Goal: Task Accomplishment & Management: Complete application form

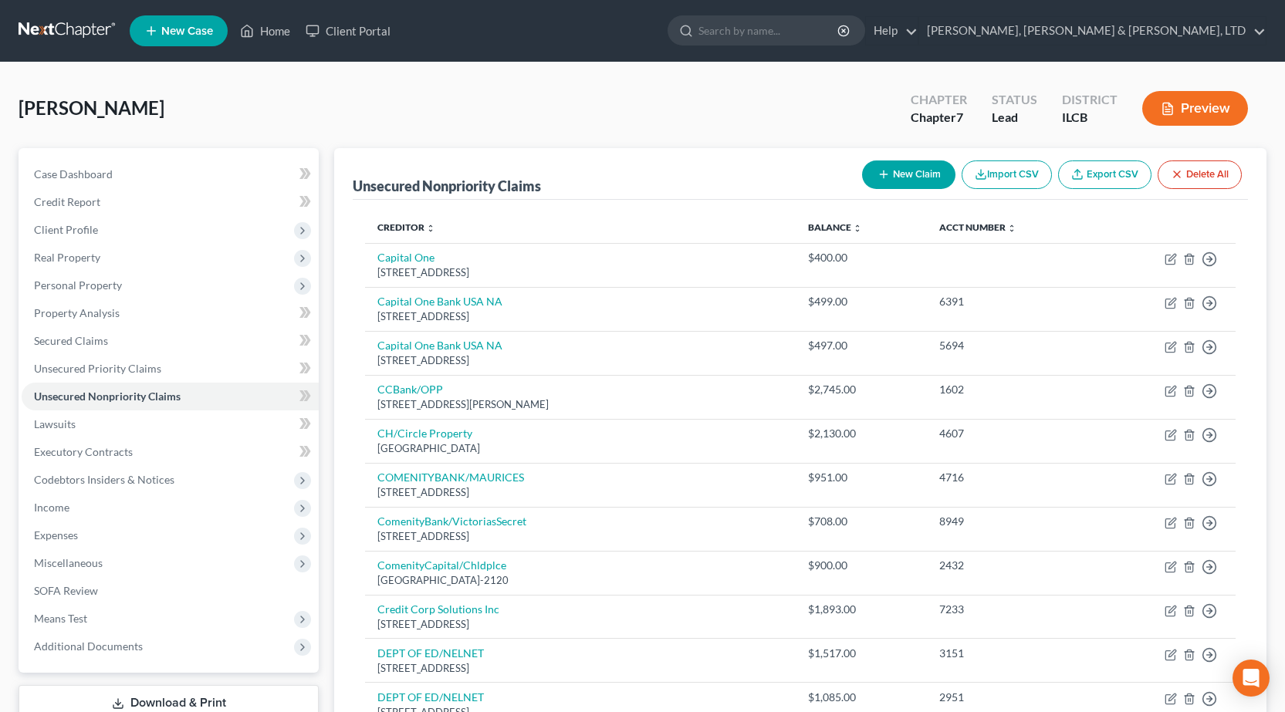
click at [894, 172] on button "New Claim" at bounding box center [908, 175] width 93 height 29
select select "0"
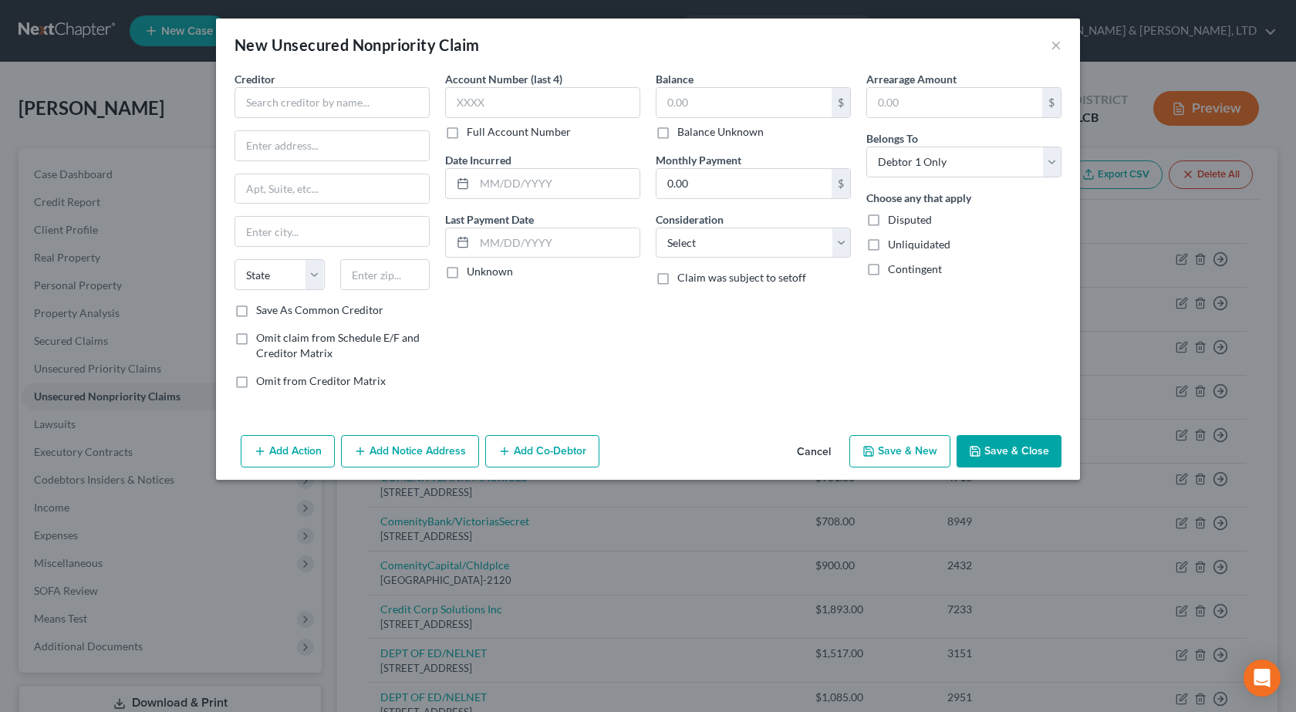
click at [356, 83] on div "Creditor *" at bounding box center [332, 94] width 195 height 47
click at [354, 93] on input "text" at bounding box center [332, 102] width 195 height 31
type input "CC Flow (Money Key)"
click at [285, 145] on input "text" at bounding box center [332, 145] width 194 height 29
paste input "[STREET_ADDRESS]"
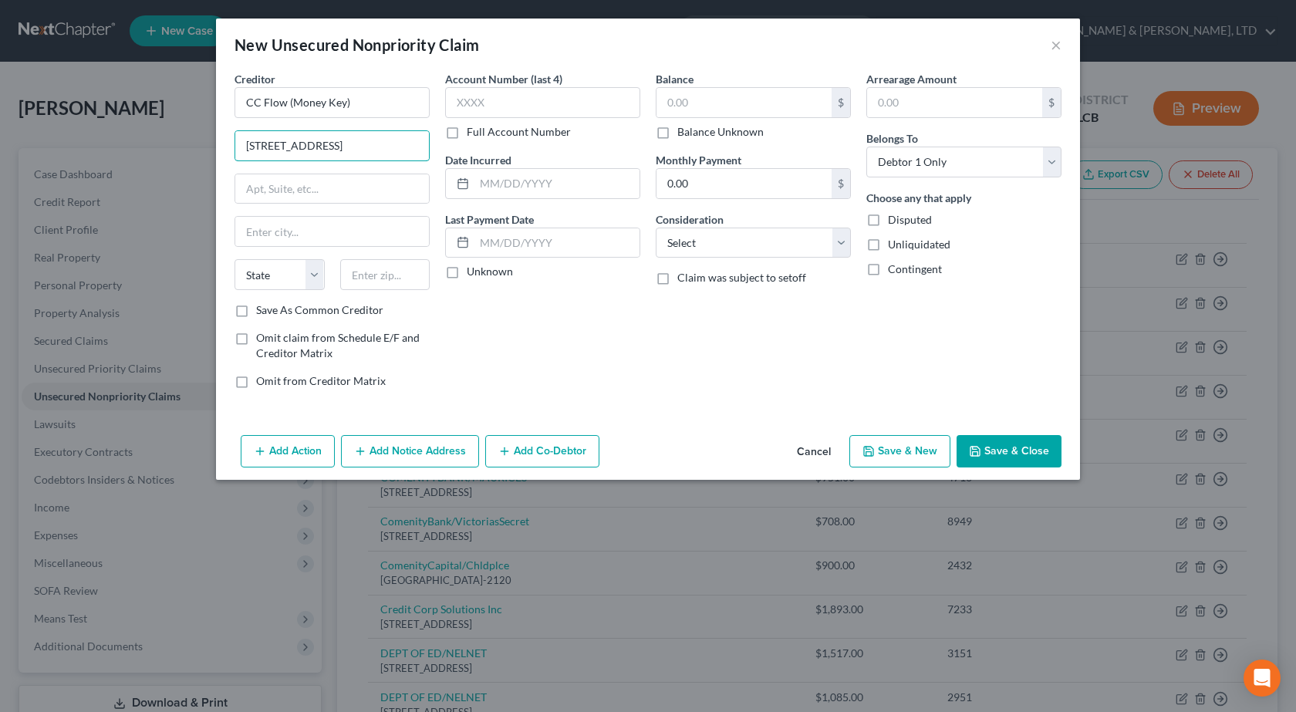
type input "[STREET_ADDRESS]"
click at [545, 408] on div "Creditor * CC Flow (Money Key) [STREET_ADDRESS][US_STATE] AZ CA CO CT DE DC [GE…" at bounding box center [648, 250] width 864 height 358
click at [373, 278] on input "text" at bounding box center [385, 274] width 90 height 31
type input "19801"
type input "Wilmington"
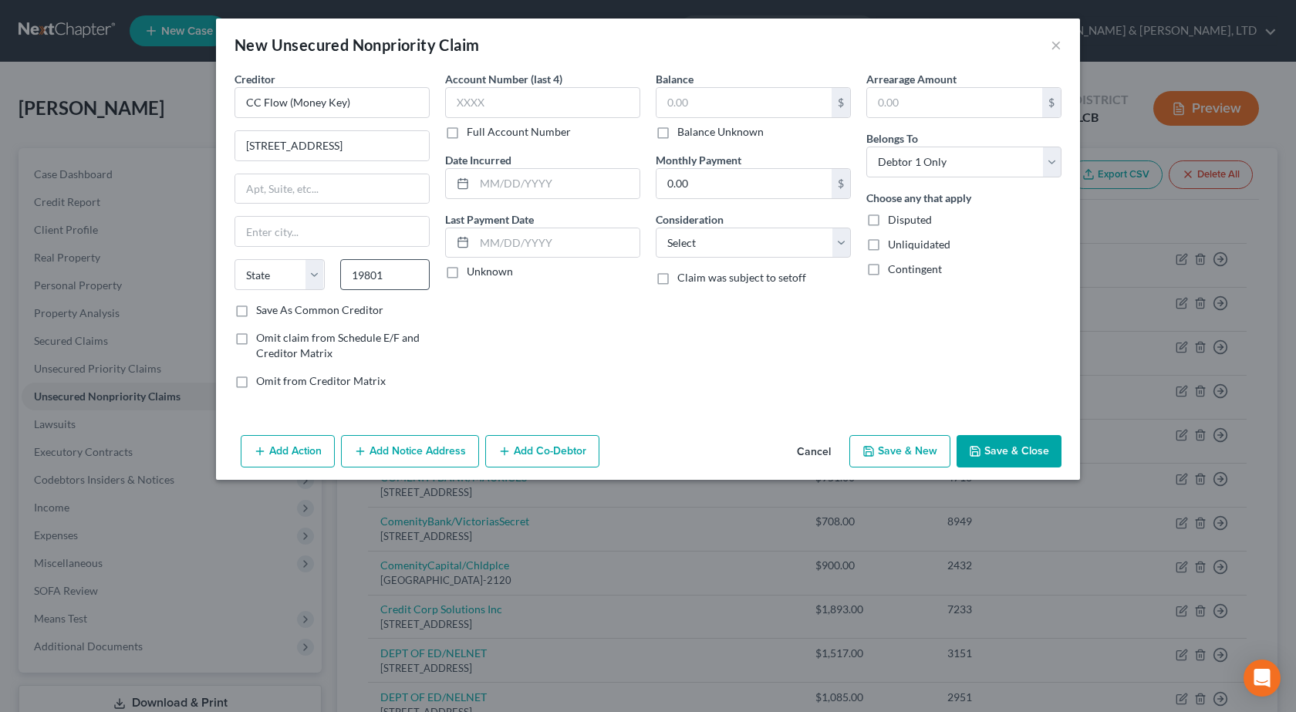
select select "7"
click at [582, 370] on div "Account Number (last 4) Full Account Number Date Incurred Last Payment Date Unk…" at bounding box center [543, 236] width 211 height 330
click at [737, 237] on select "Select Cable / Satellite Services Collection Agency Credit Card Debt Debt Couns…" at bounding box center [753, 243] width 195 height 31
select select "10"
click at [656, 228] on select "Select Cable / Satellite Services Collection Agency Credit Card Debt Debt Couns…" at bounding box center [753, 243] width 195 height 31
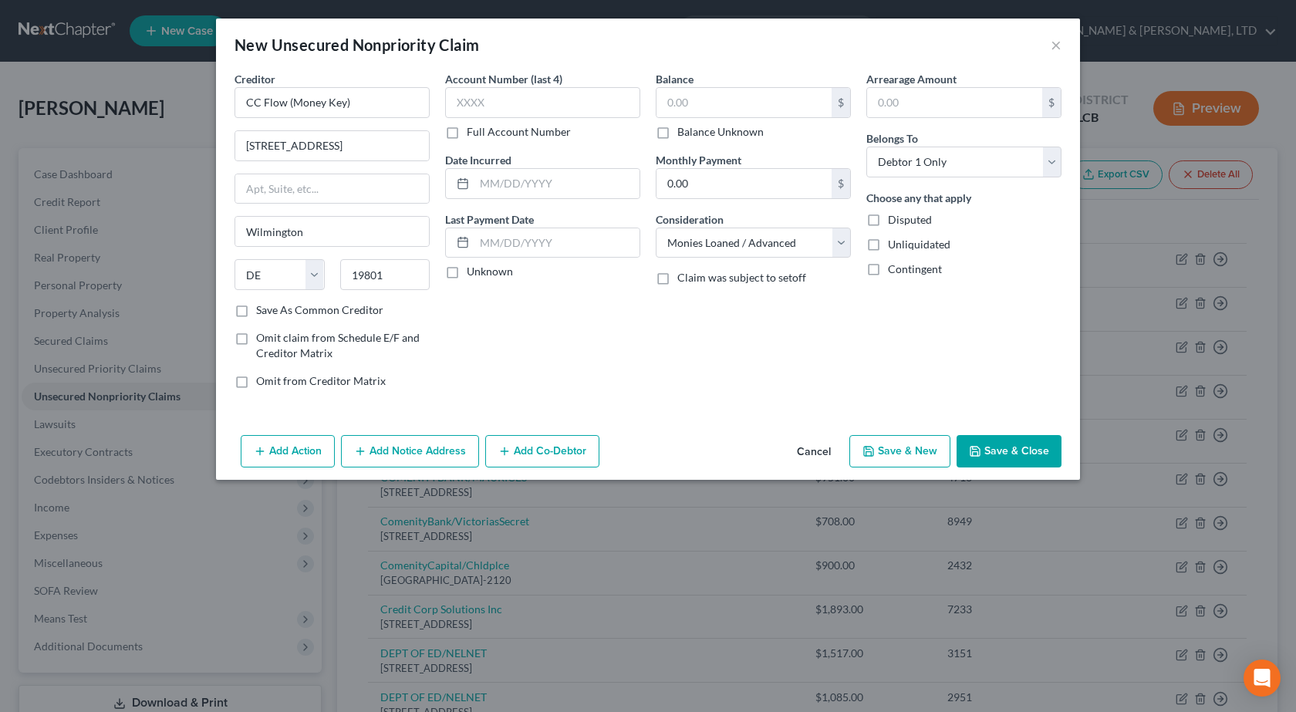
click at [1015, 437] on button "Save & Close" at bounding box center [1009, 451] width 105 height 32
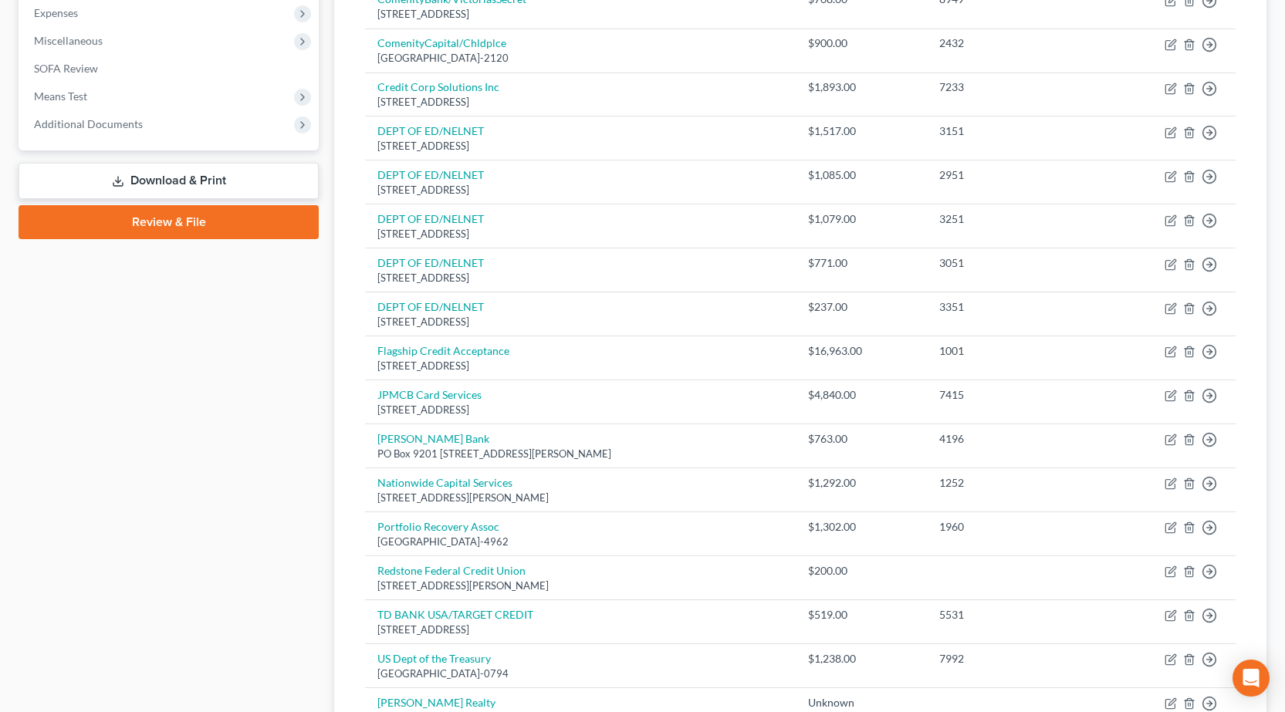
scroll to position [772, 0]
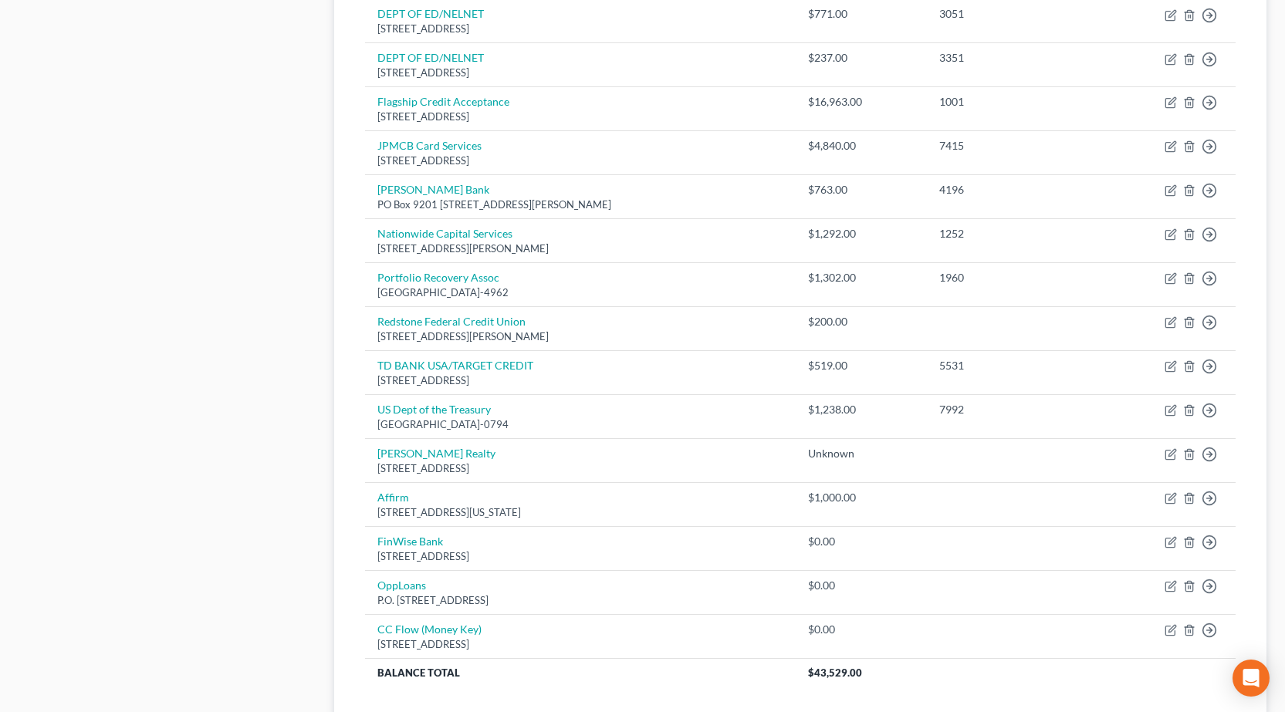
click at [159, 543] on div "Case Dashboard Payments Invoices Payments Payments Credit Report Client Profile" at bounding box center [169, 71] width 316 height 1391
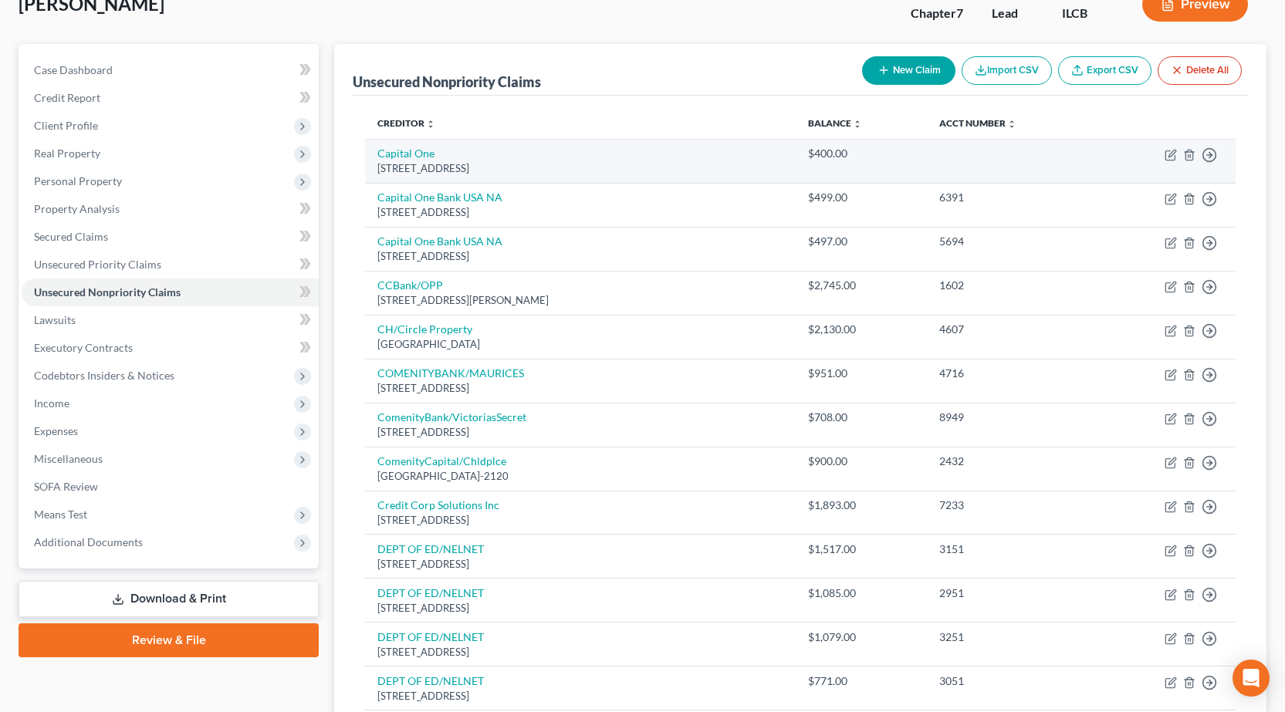
scroll to position [77, 0]
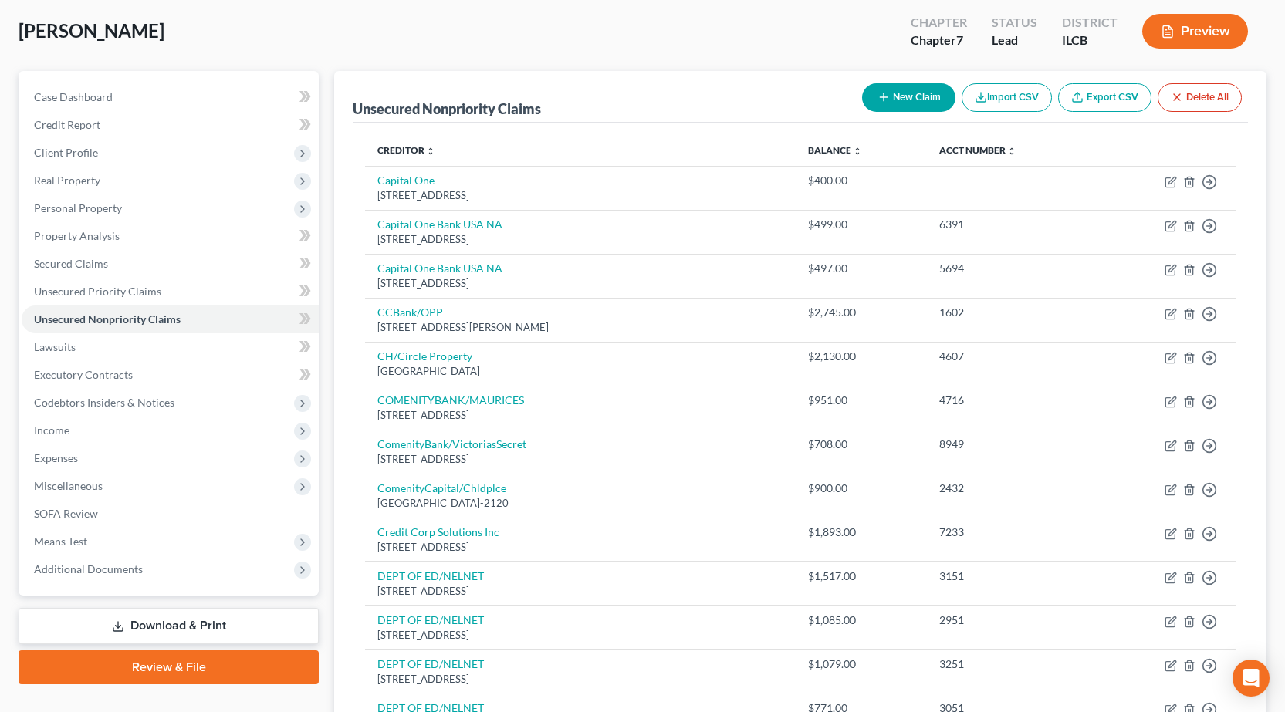
click at [892, 102] on button "New Claim" at bounding box center [908, 97] width 93 height 29
select select "0"
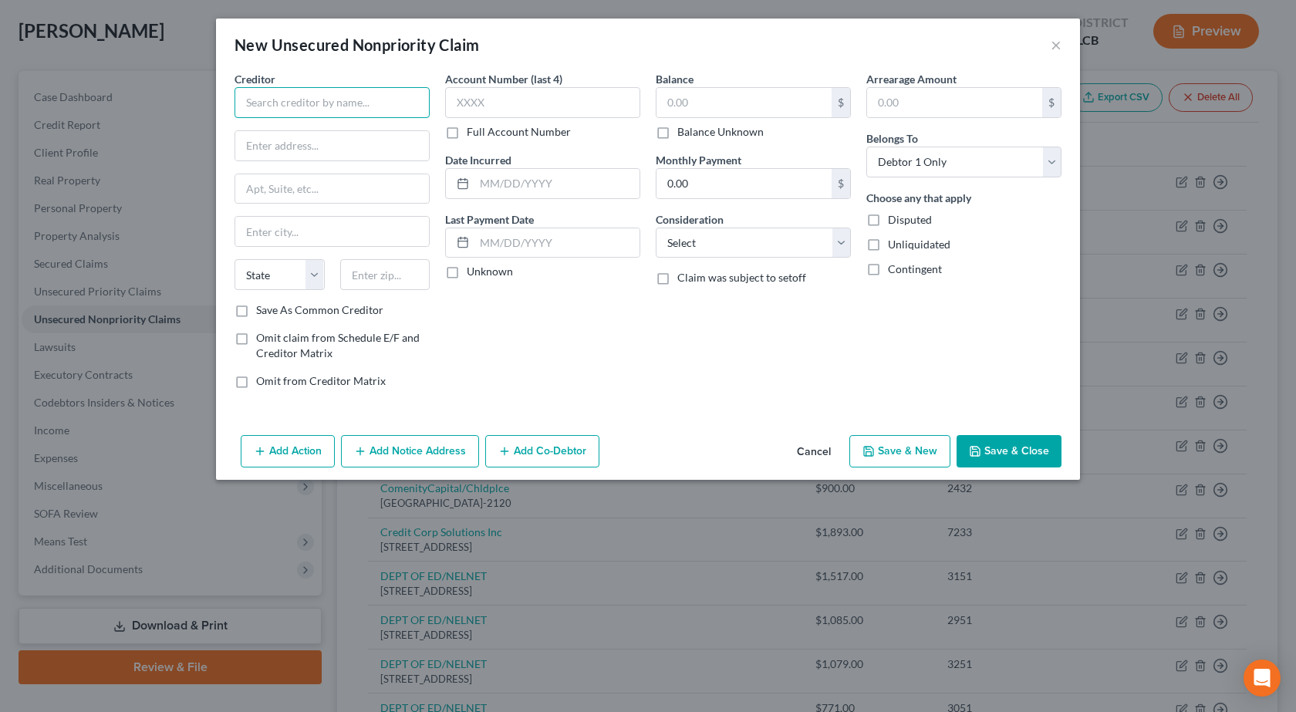
click at [320, 93] on input "text" at bounding box center [332, 102] width 195 height 31
type input "Department of Treasury (IRS debt?)"
click at [980, 448] on icon "button" at bounding box center [975, 451] width 9 height 9
type input "0.00"
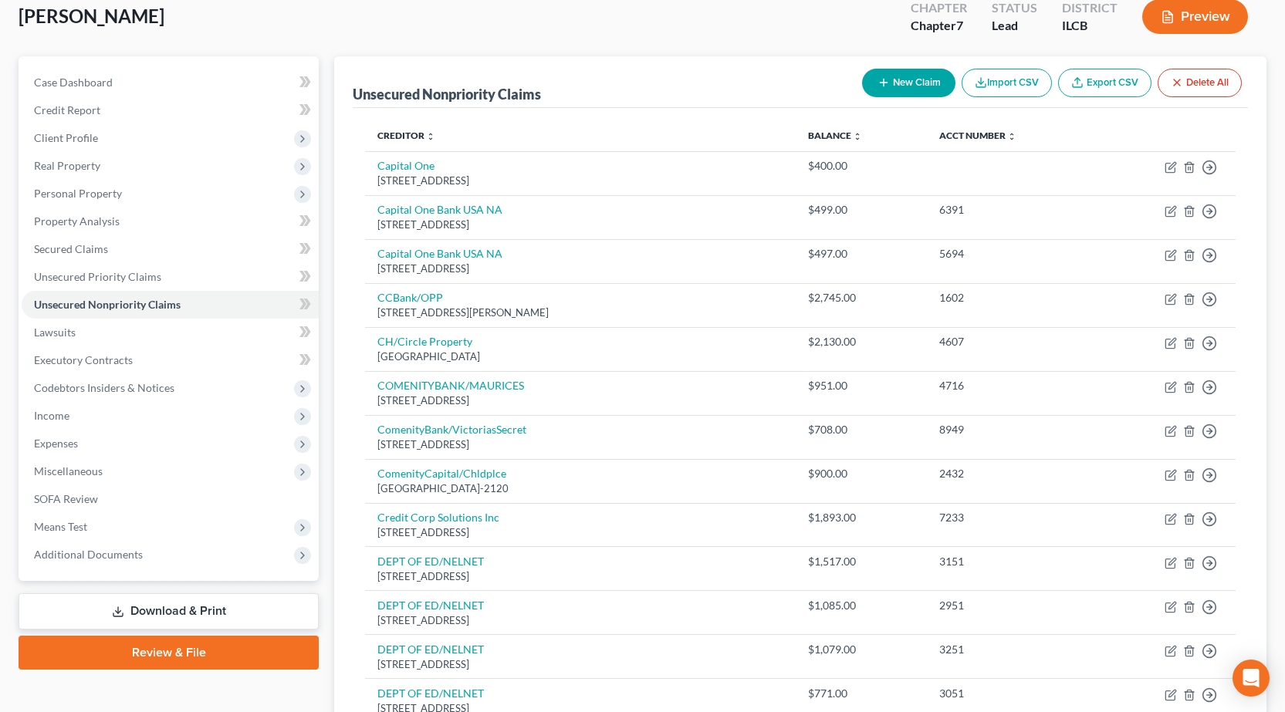
scroll to position [0, 0]
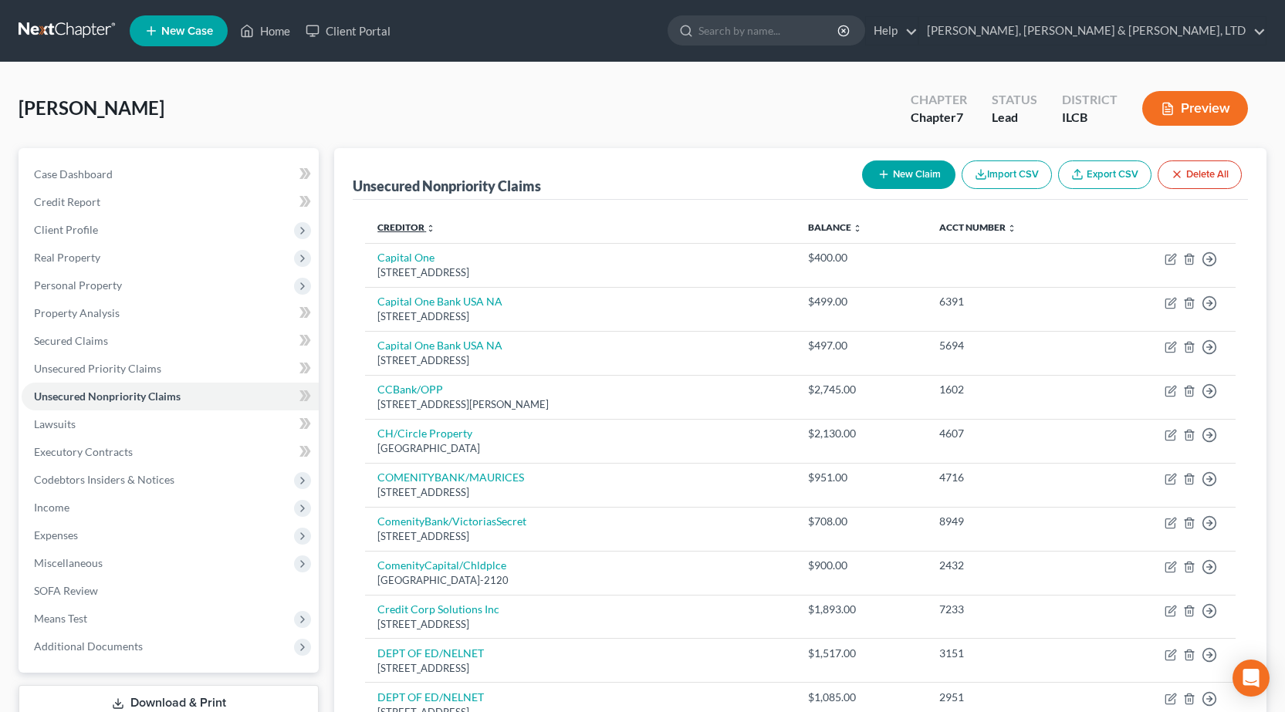
click at [420, 228] on link "Creditor expand_more expand_less unfold_more" at bounding box center [406, 227] width 58 height 12
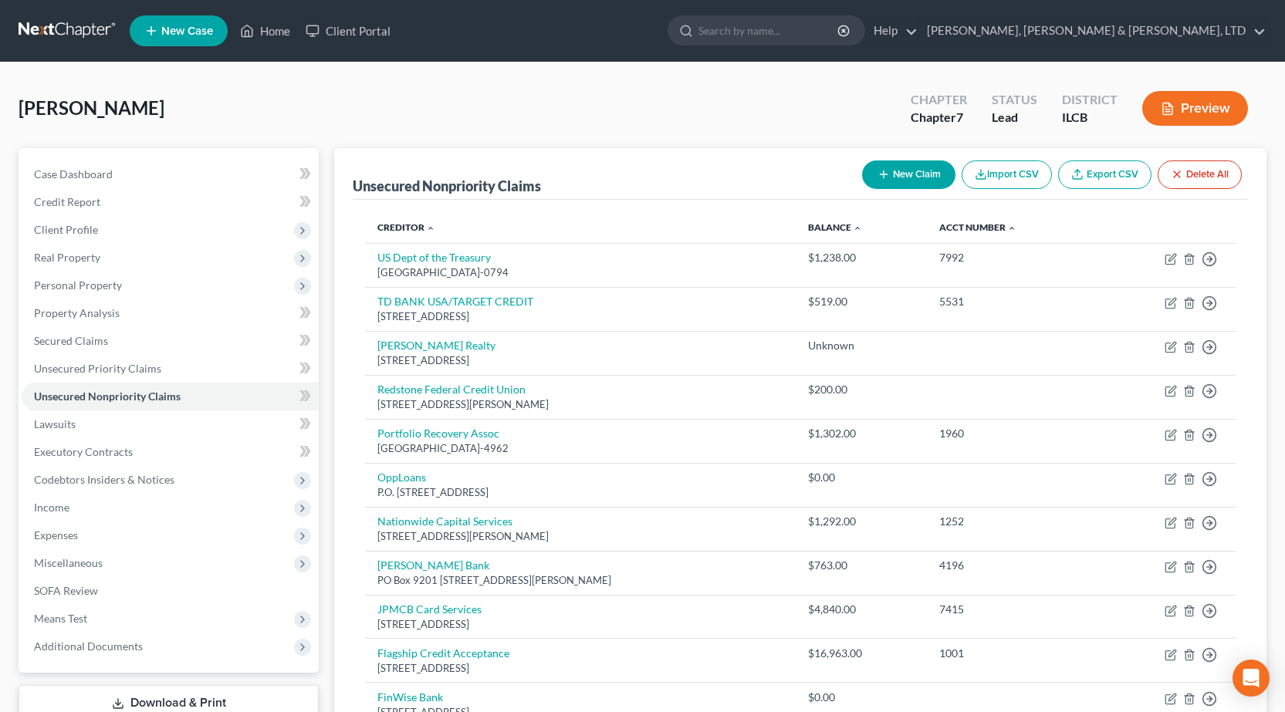
click at [891, 181] on button "New Claim" at bounding box center [908, 175] width 93 height 29
select select "0"
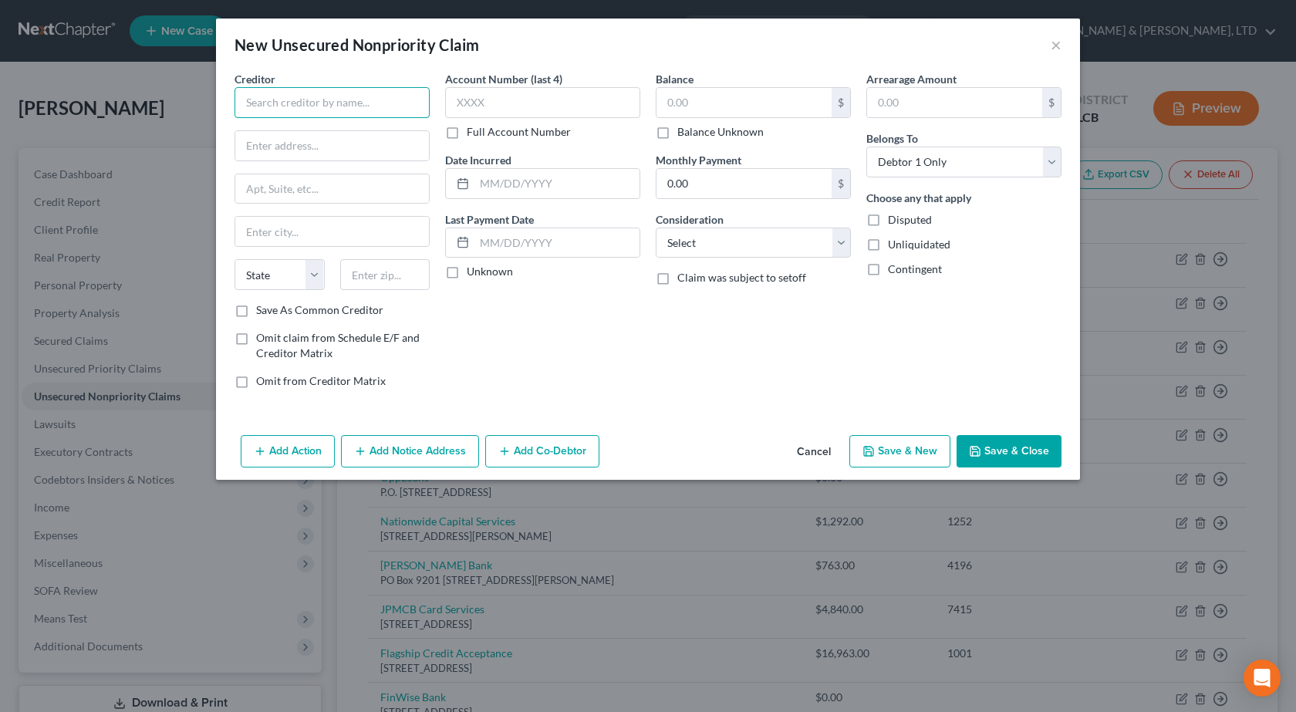
click at [286, 108] on input "text" at bounding box center [332, 102] width 195 height 31
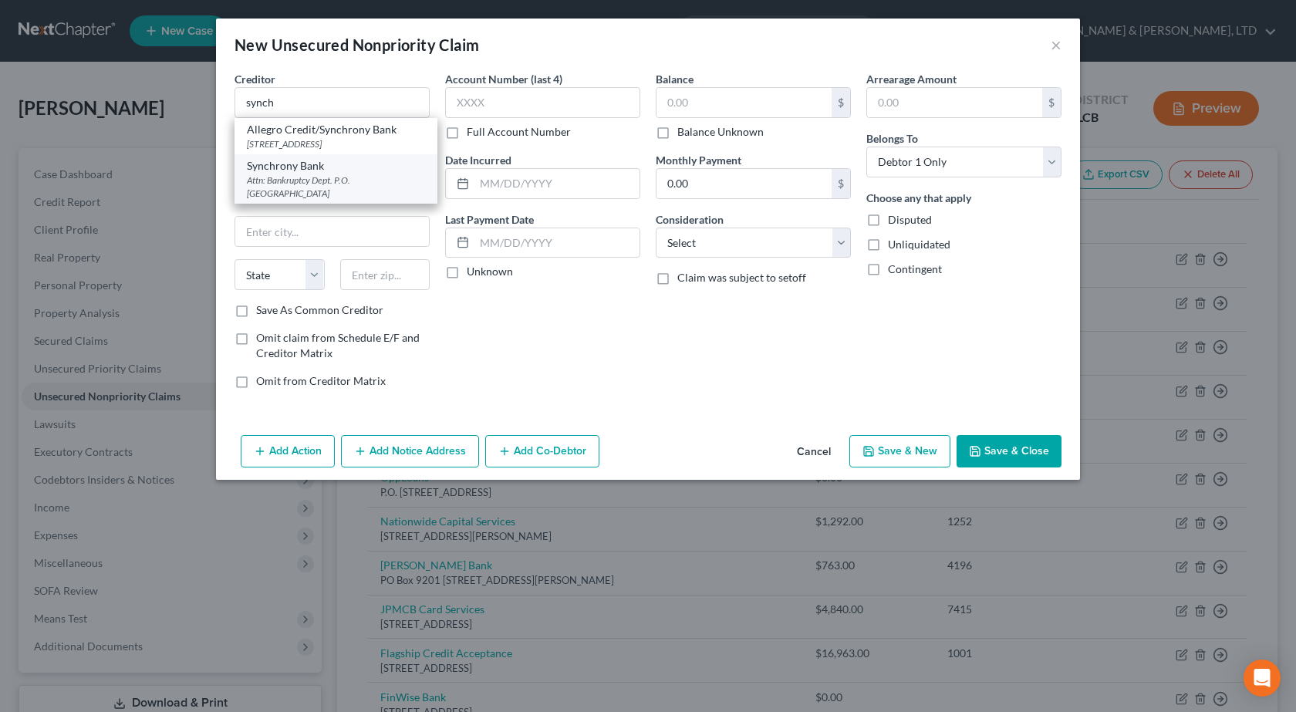
click at [346, 181] on div "Attn: Bankruptcy Dept. P.O. [GEOGRAPHIC_DATA]" at bounding box center [336, 187] width 178 height 26
type input "Synchrony Bank"
type input "Attn: Bankruptcy Dept."
type input "P.O. Box 965064"
type input "Orlando"
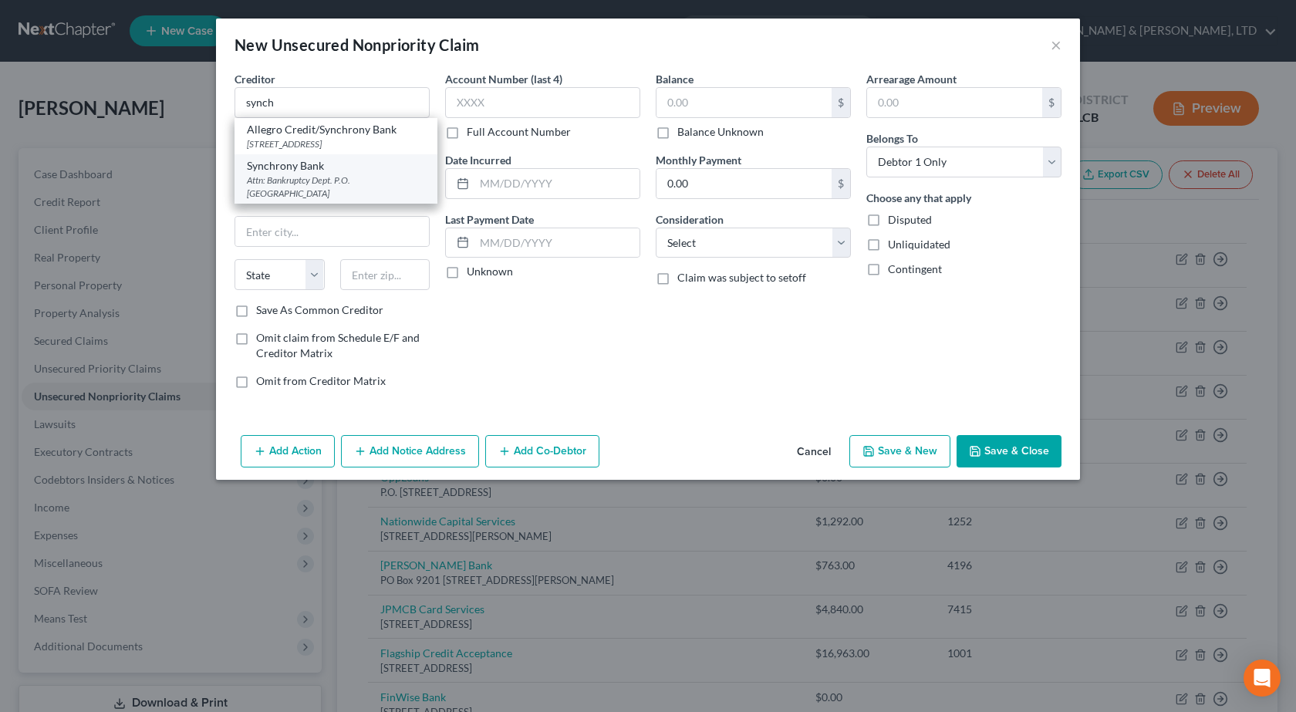
select select "9"
type input "32896"
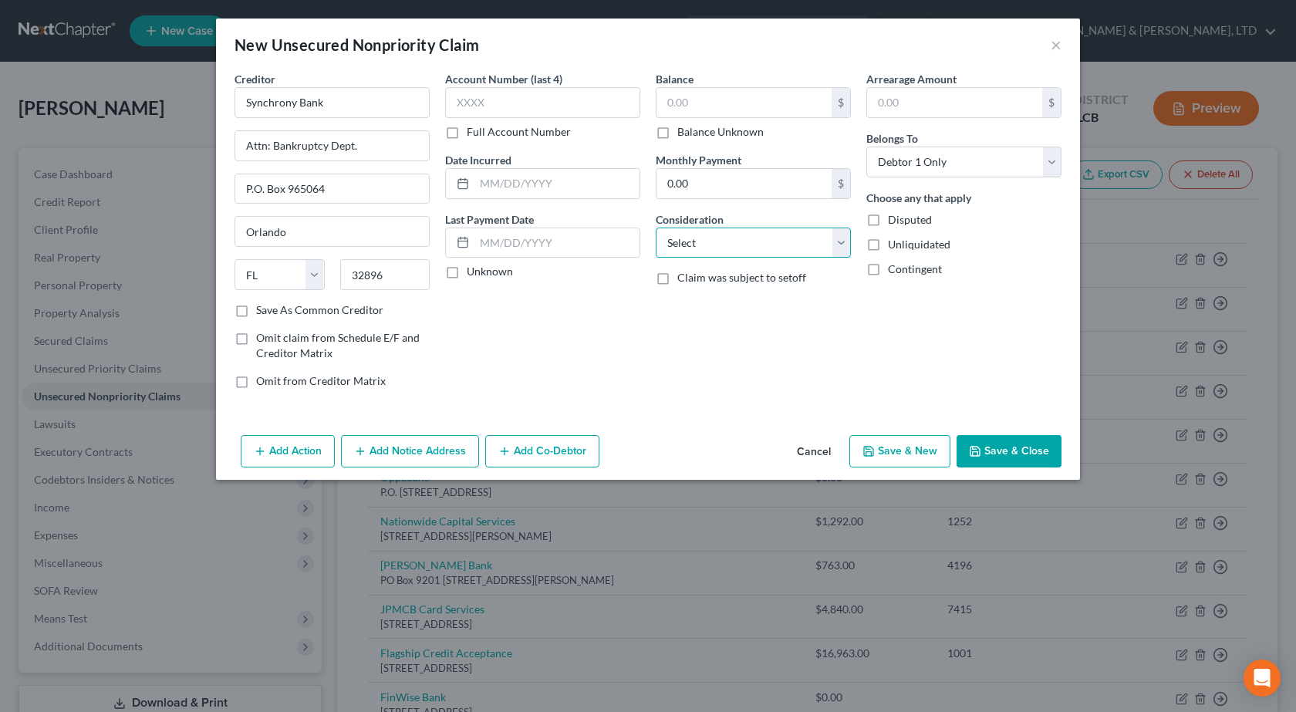
click at [781, 235] on select "Select Cable / Satellite Services Collection Agency Credit Card Debt Debt Couns…" at bounding box center [753, 243] width 195 height 31
select select "10"
click at [656, 228] on select "Select Cable / Satellite Services Collection Agency Credit Card Debt Debt Couns…" at bounding box center [753, 243] width 195 height 31
click at [1023, 448] on button "Save & Close" at bounding box center [1009, 451] width 105 height 32
type input "0.00"
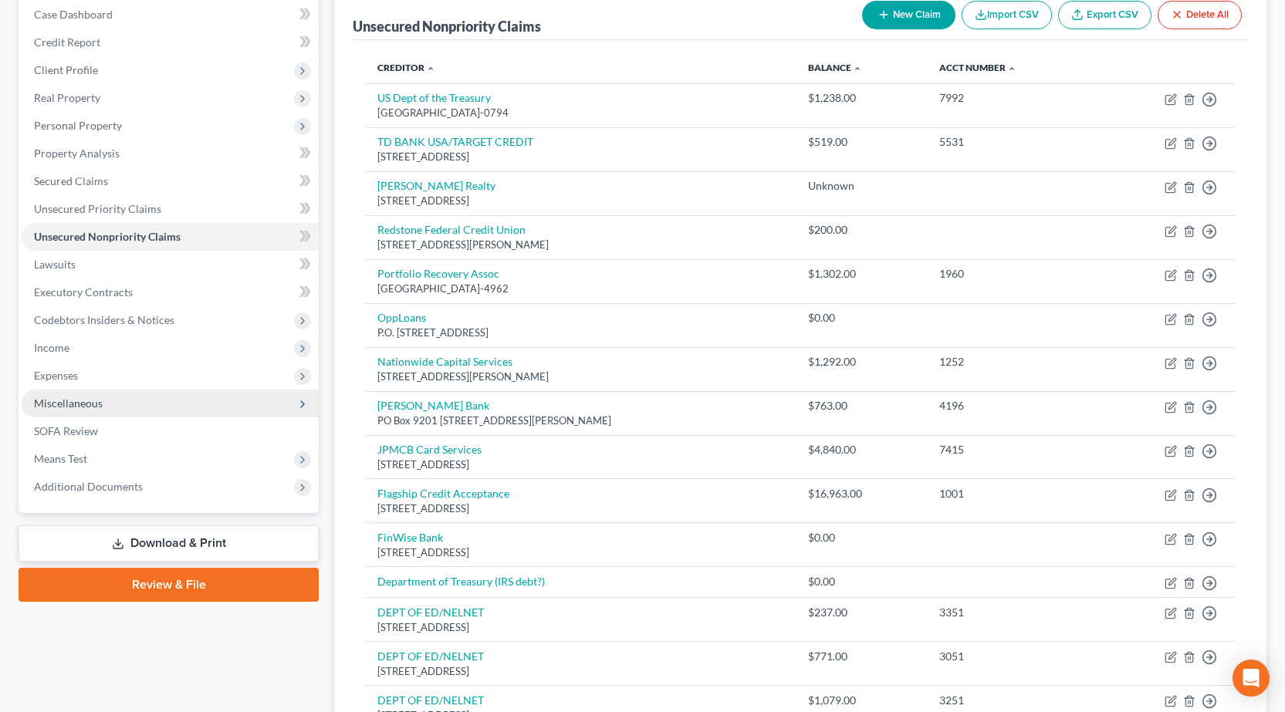
scroll to position [309, 0]
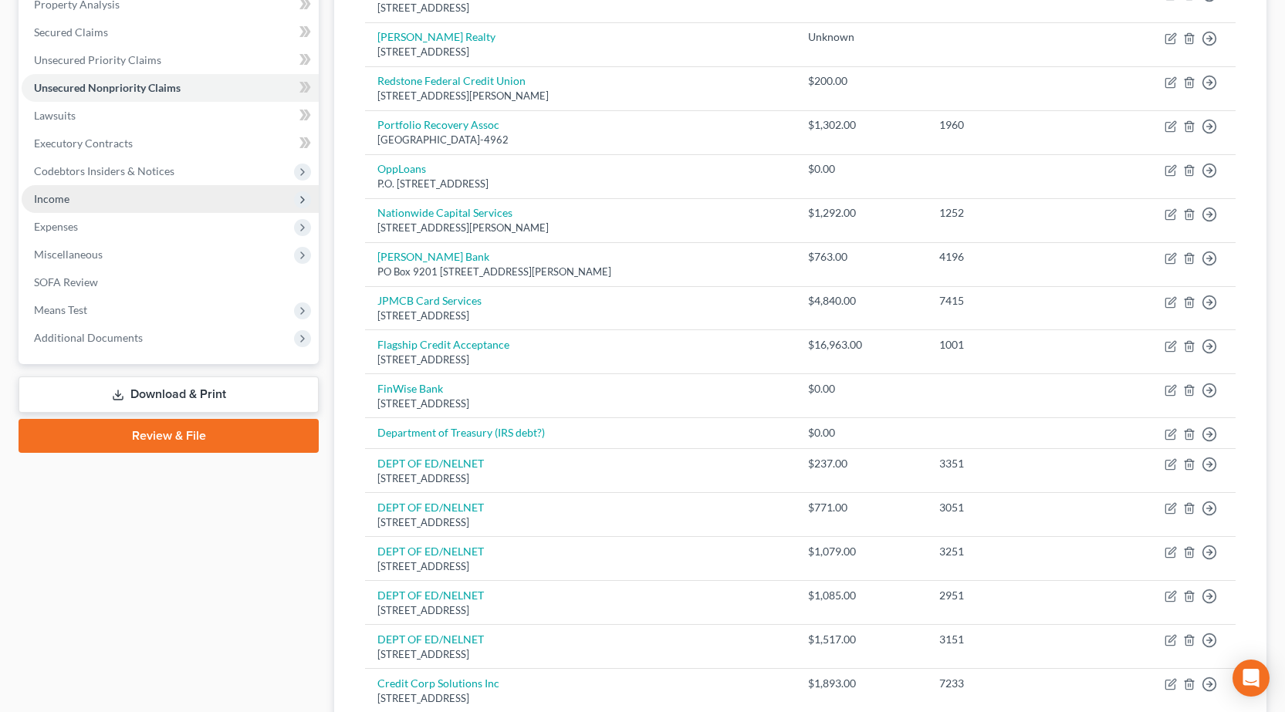
click at [108, 204] on span "Income" at bounding box center [170, 199] width 297 height 28
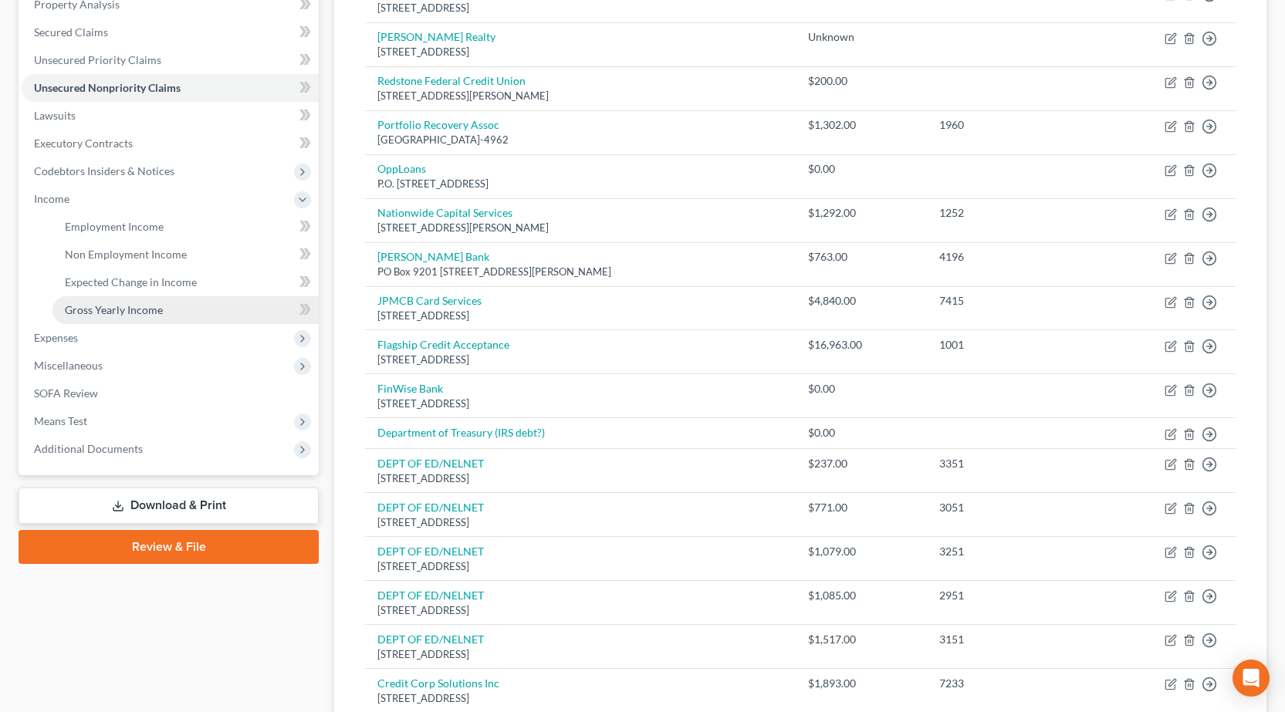
click at [146, 302] on link "Gross Yearly Income" at bounding box center [185, 310] width 266 height 28
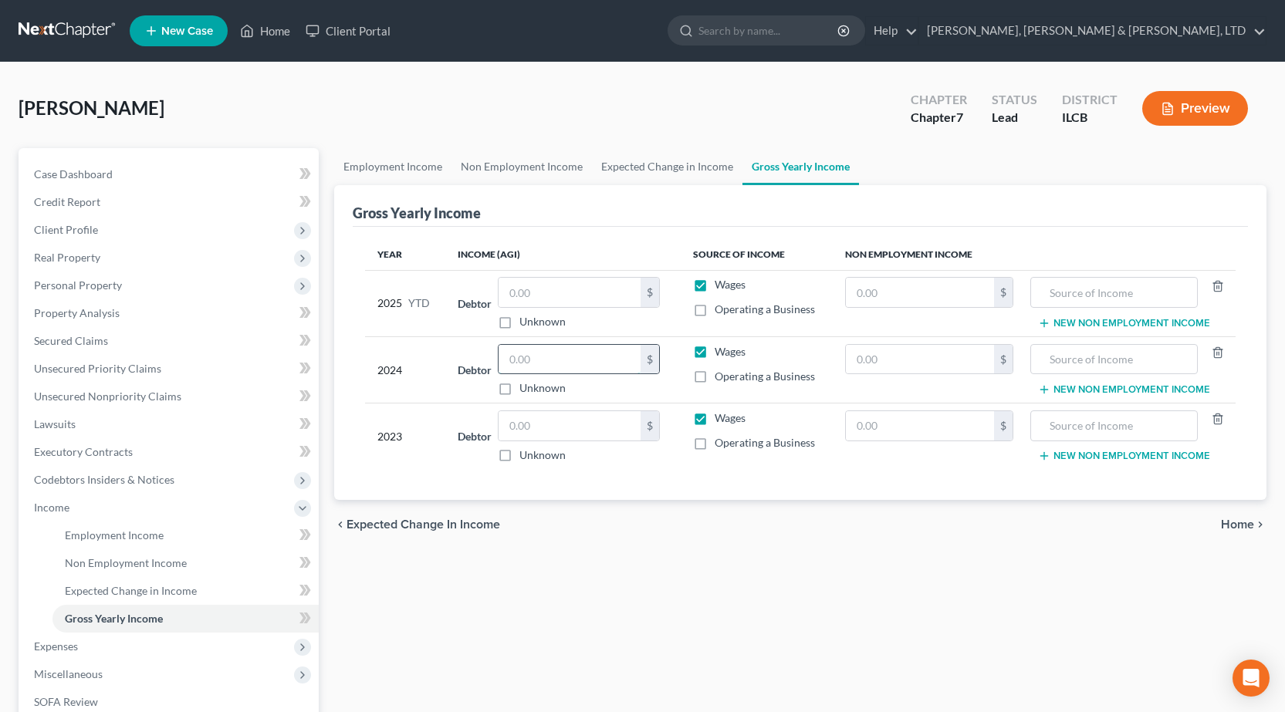
click at [573, 359] on input "text" at bounding box center [569, 359] width 142 height 29
type input "44,509"
click at [580, 429] on input "text" at bounding box center [569, 425] width 142 height 29
type input "72,643"
click at [544, 292] on input "text" at bounding box center [569, 292] width 142 height 29
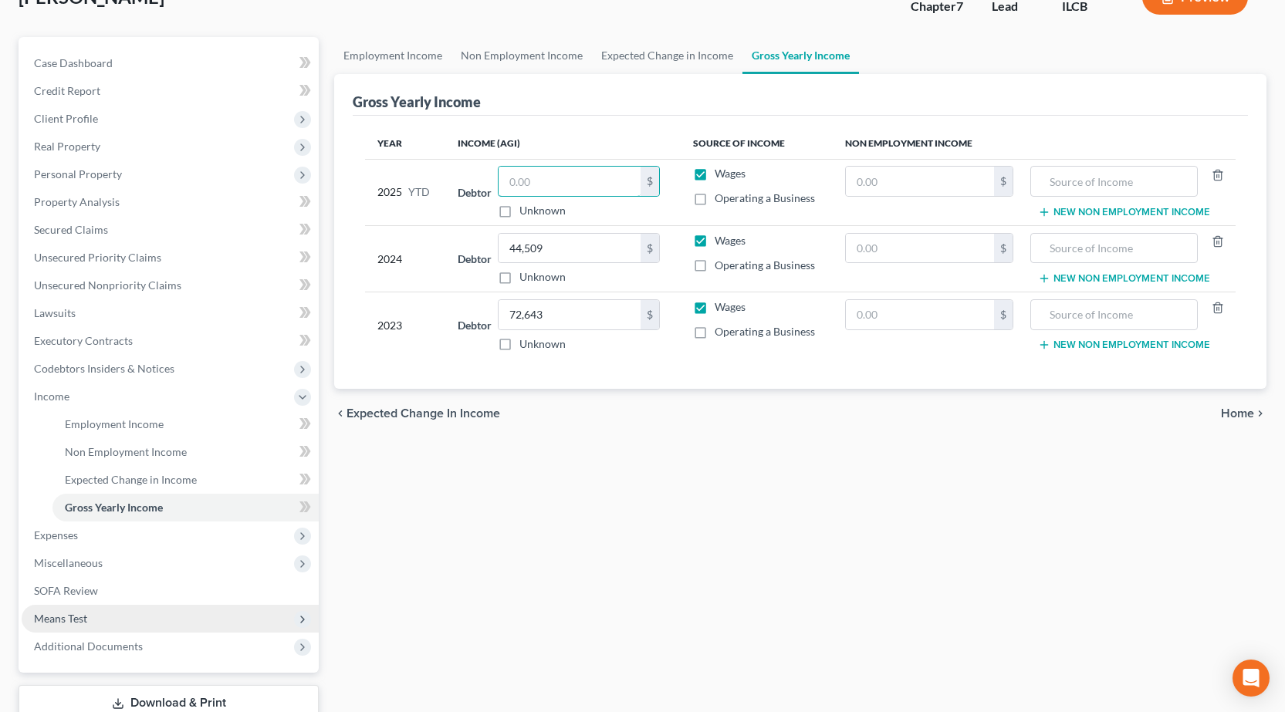
scroll to position [219, 0]
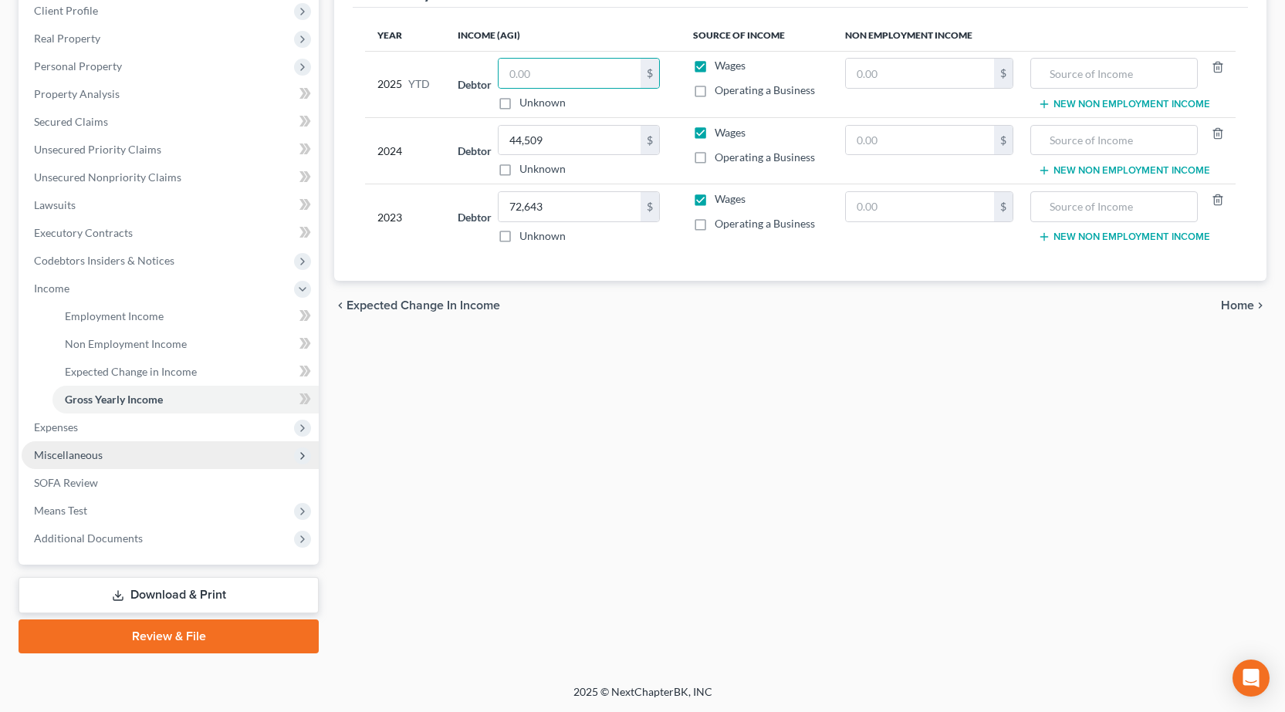
click at [88, 455] on span "Miscellaneous" at bounding box center [68, 454] width 69 height 13
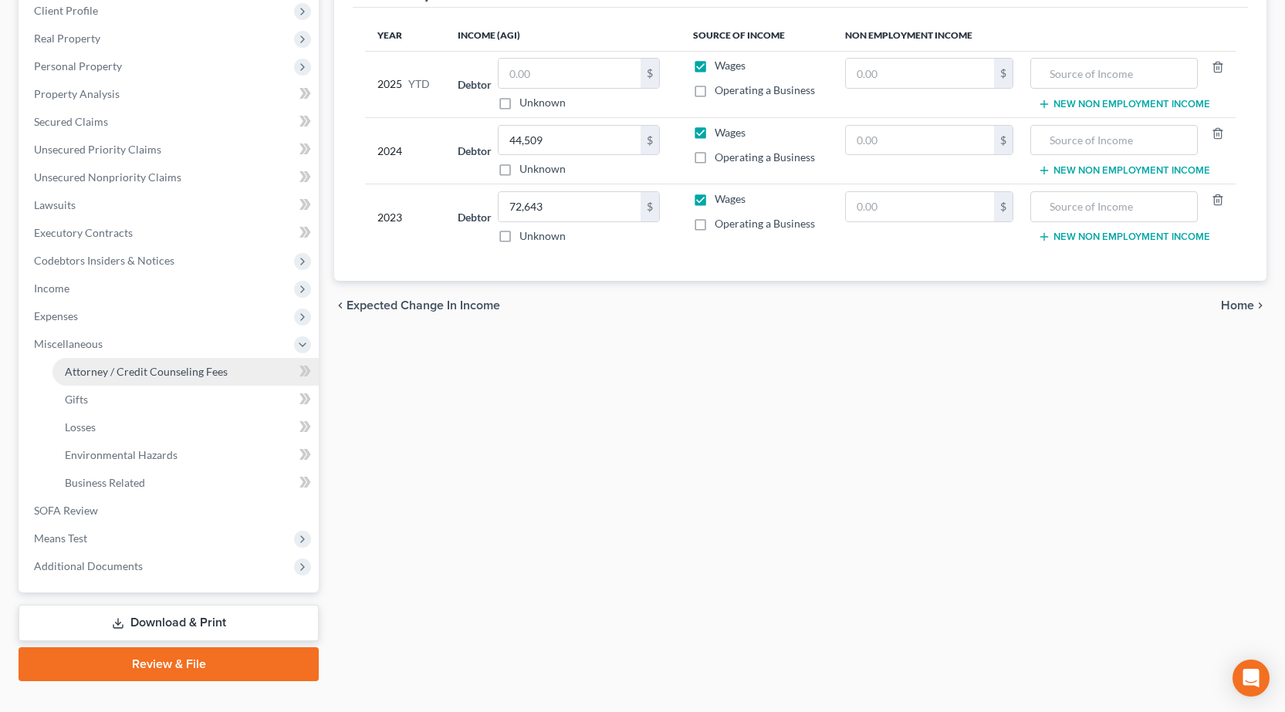
click at [128, 378] on link "Attorney / Credit Counseling Fees" at bounding box center [185, 372] width 266 height 28
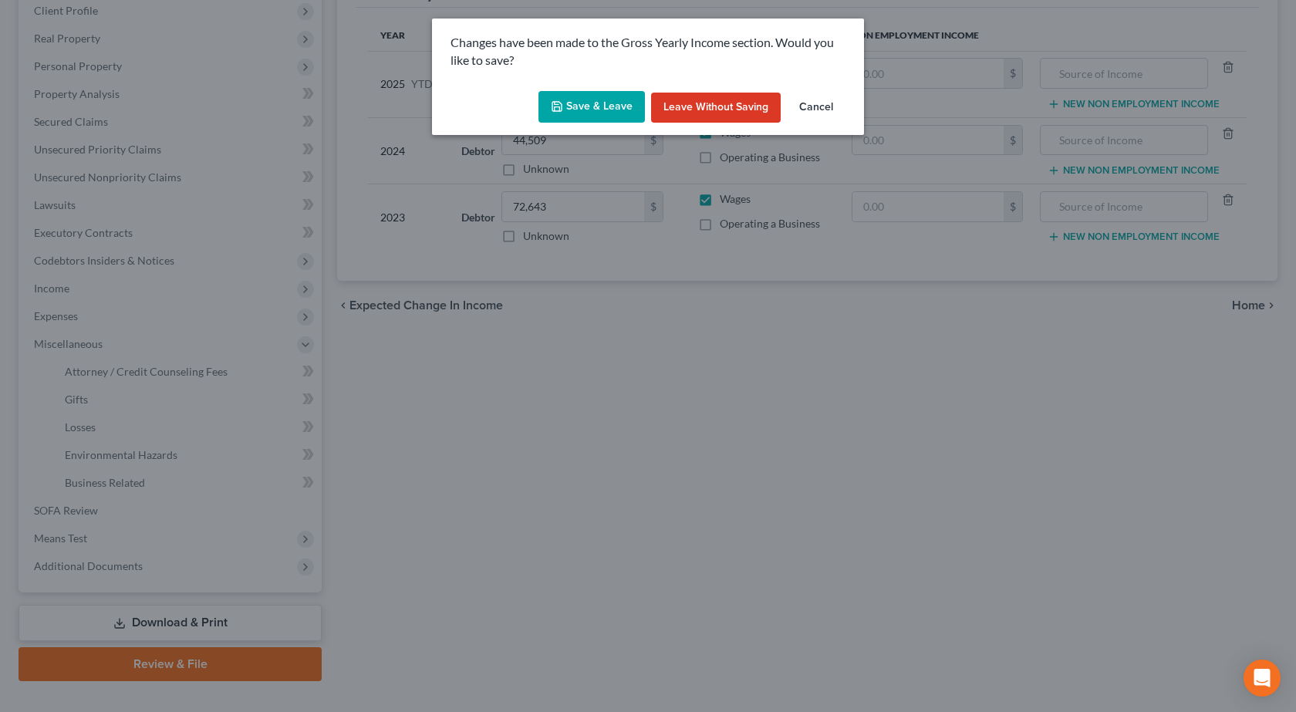
click at [607, 106] on button "Save & Leave" at bounding box center [592, 107] width 106 height 32
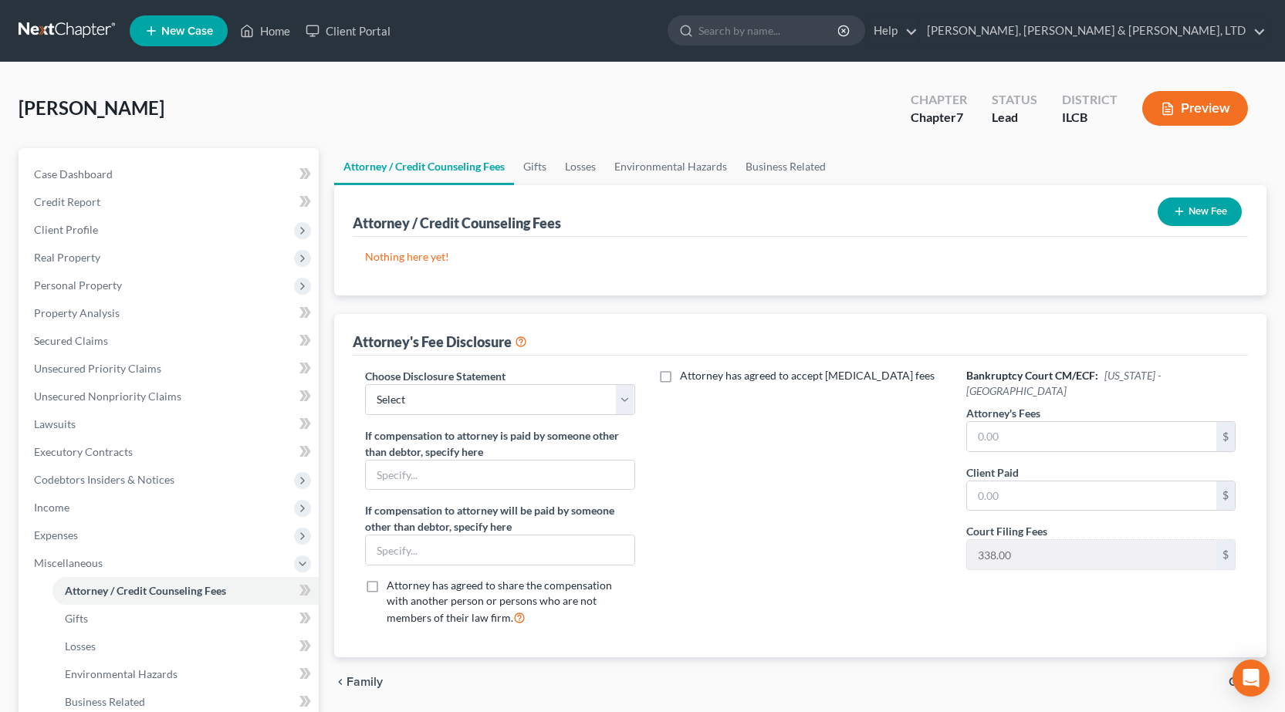
click at [1174, 215] on icon "button" at bounding box center [1179, 211] width 12 height 12
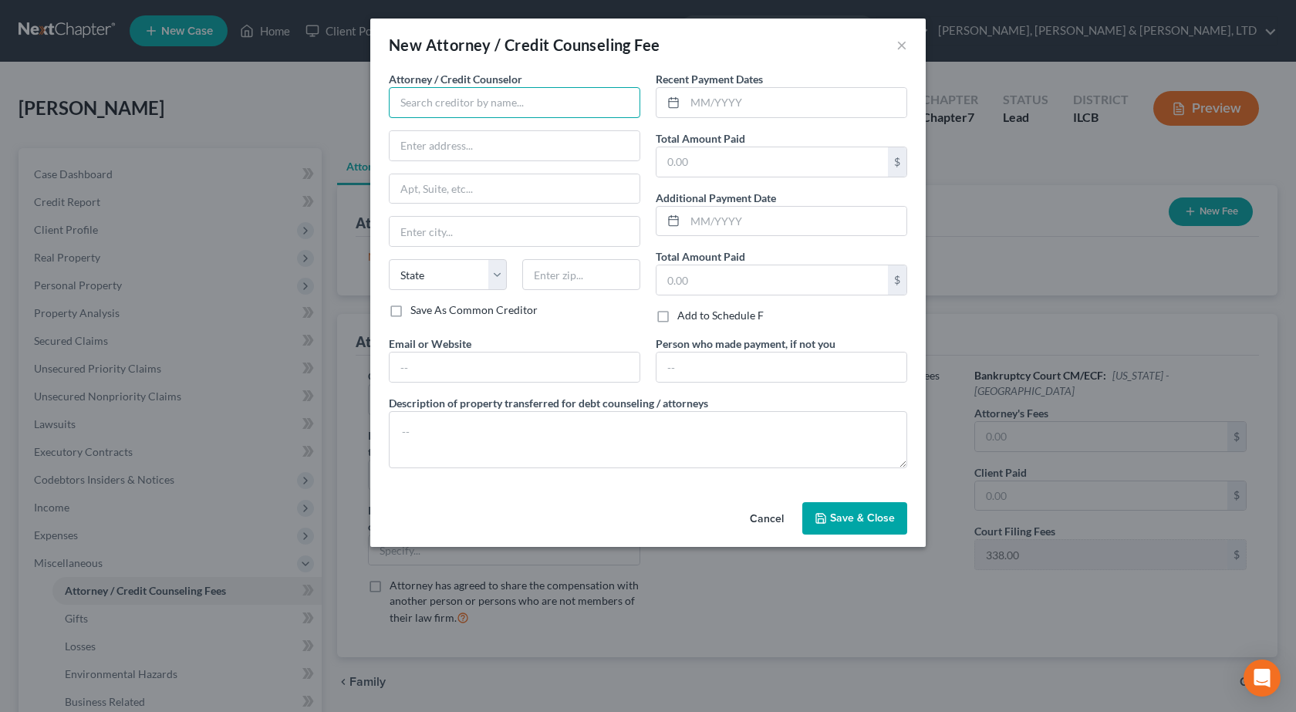
click at [502, 103] on input "text" at bounding box center [515, 102] width 252 height 31
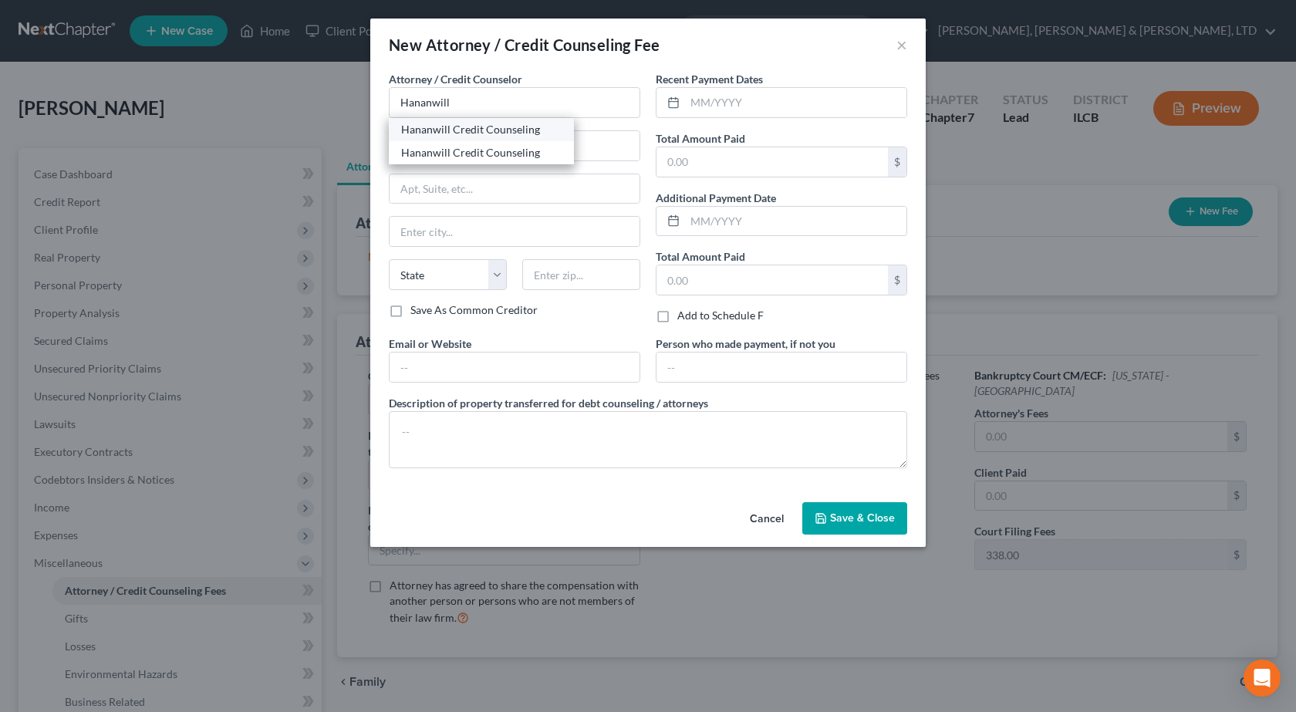
click at [480, 123] on div "Hananwill Credit Counseling" at bounding box center [481, 129] width 161 height 15
type input "Hananwill Credit Counseling"
type input "[STREET_ADDRESS]"
type input "[PERSON_NAME]"
select select "14"
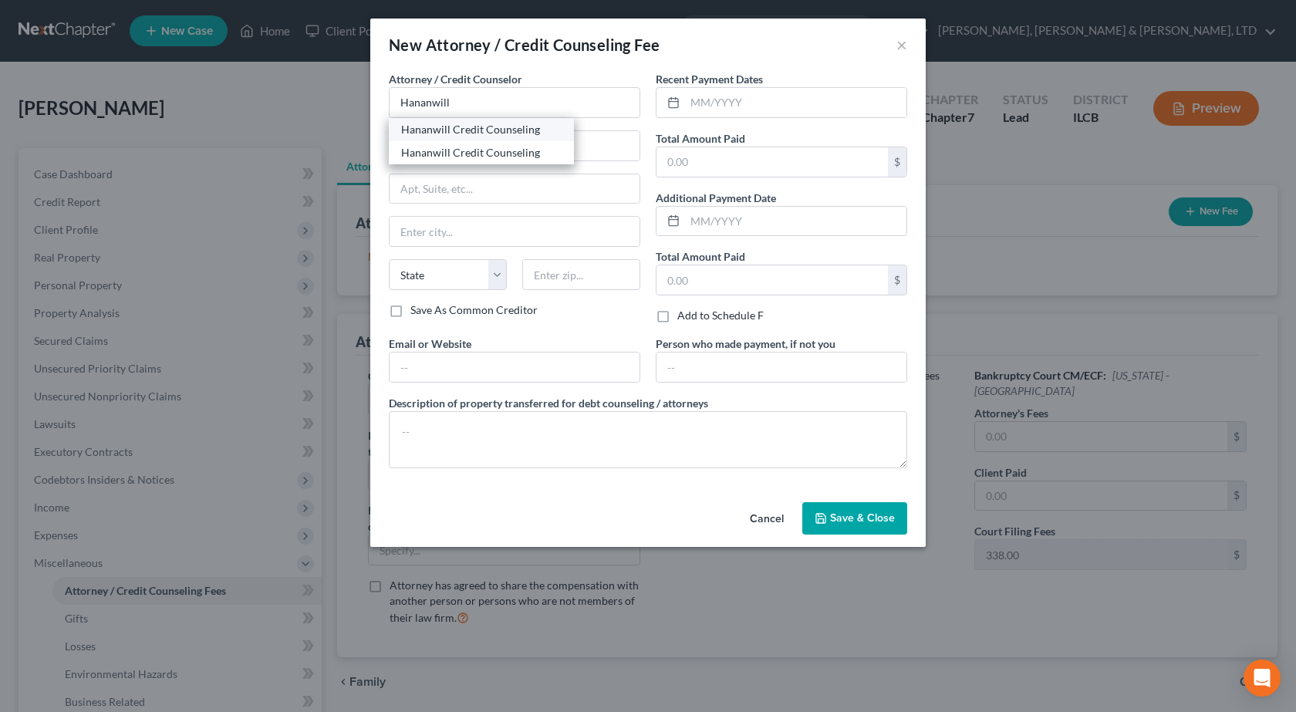
type input "62454"
click at [782, 107] on input "text" at bounding box center [795, 102] width 221 height 29
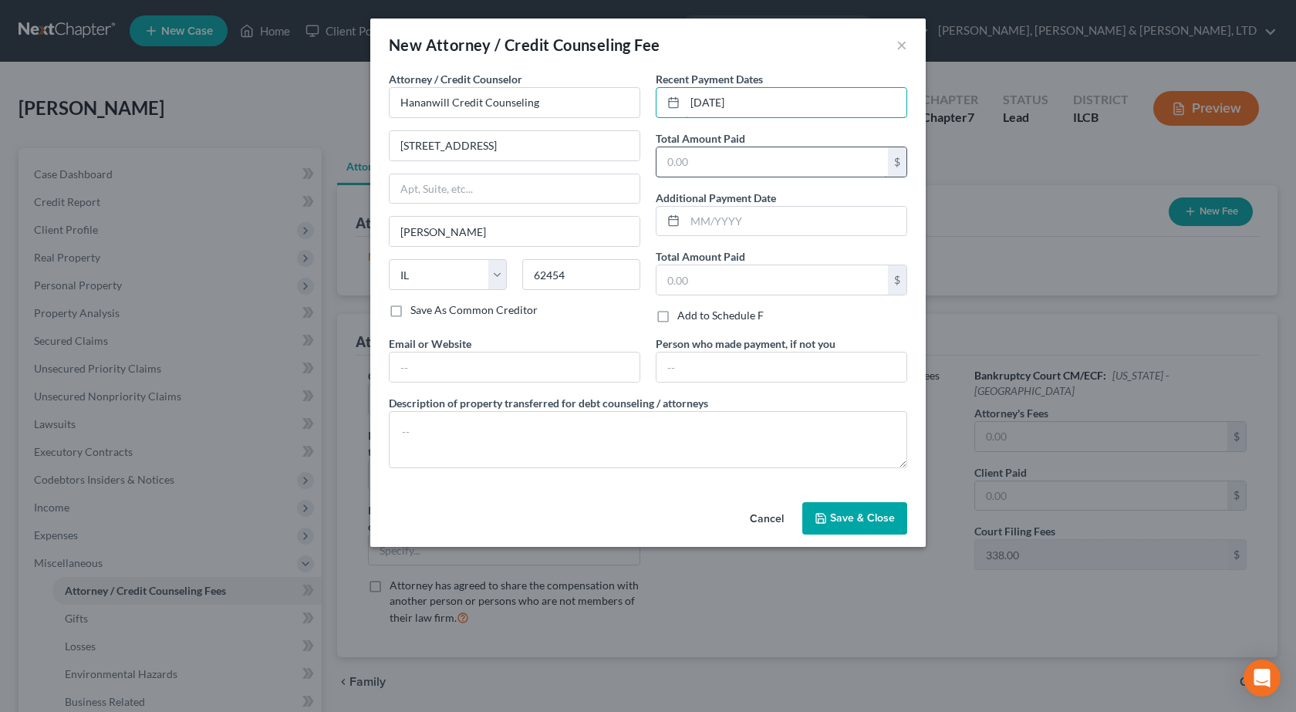
type input "[DATE]"
click at [737, 160] on input "text" at bounding box center [773, 161] width 232 height 29
type input "25"
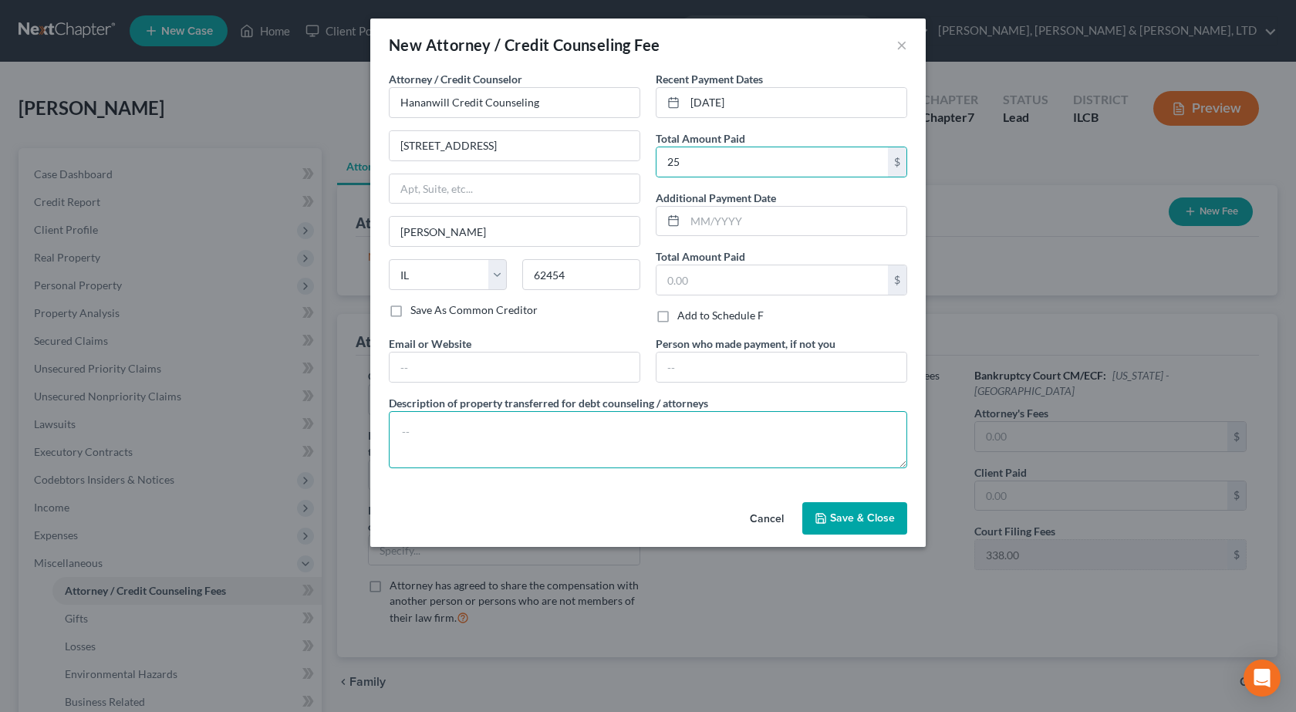
click at [580, 452] on textarea at bounding box center [648, 439] width 519 height 57
click at [427, 432] on textarea "Pre-bankruptcy Credit counseling" at bounding box center [648, 439] width 519 height 57
click at [519, 437] on textarea "Pre-Bankruptcy Credit counseling" at bounding box center [648, 439] width 519 height 57
type textarea "Pre-Bankruptcy Credit Counseling"
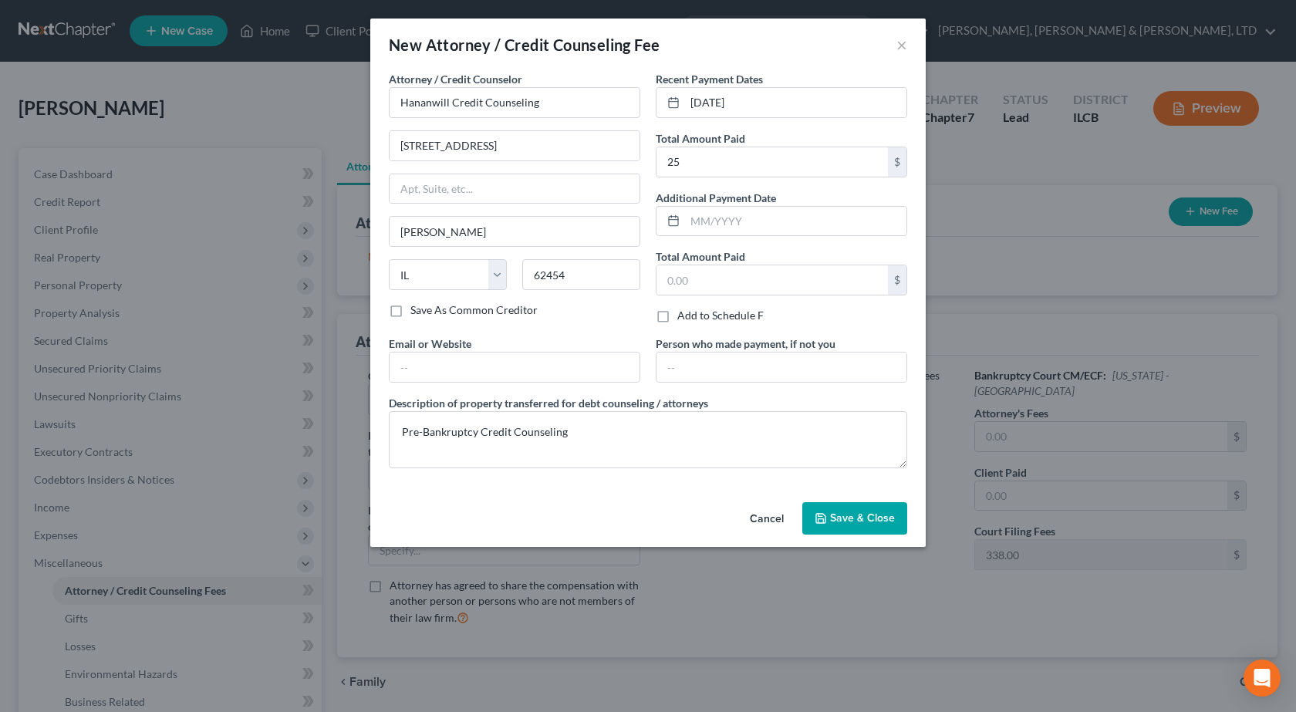
click at [864, 513] on span "Save & Close" at bounding box center [862, 518] width 65 height 13
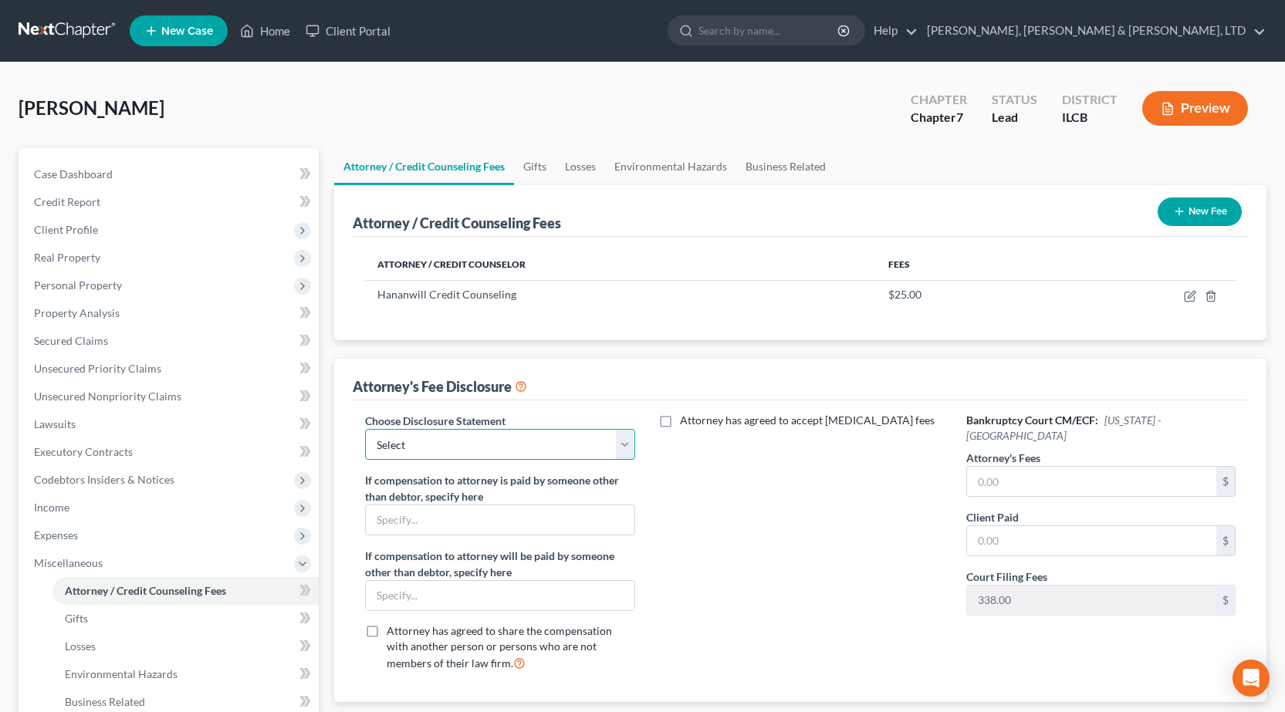
click at [458, 447] on select "Select Southern Central" at bounding box center [499, 444] width 269 height 31
select select "1"
click at [365, 429] on select "Select Southern Central" at bounding box center [499, 444] width 269 height 31
click at [1111, 467] on input "text" at bounding box center [1091, 481] width 249 height 29
type input "912"
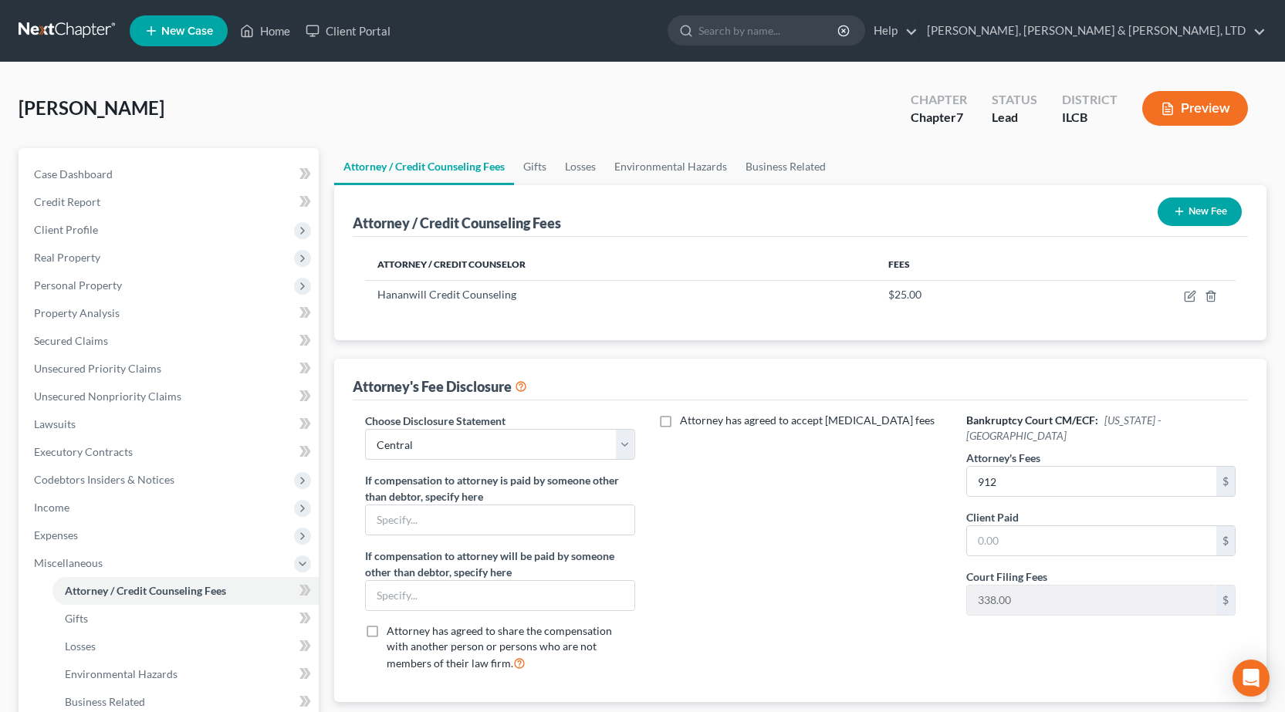
click at [877, 532] on div "Attorney has agreed to accept [MEDICAL_DATA] fees" at bounding box center [801, 548] width 300 height 271
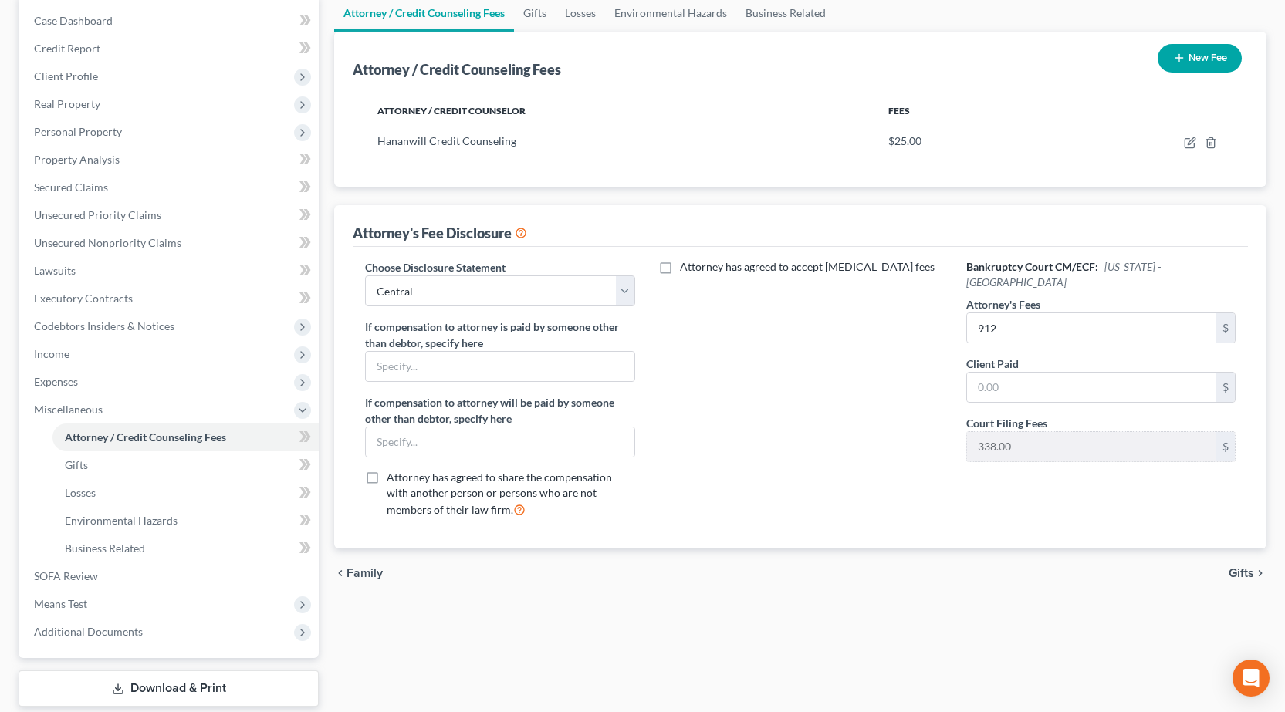
scroll to position [247, 0]
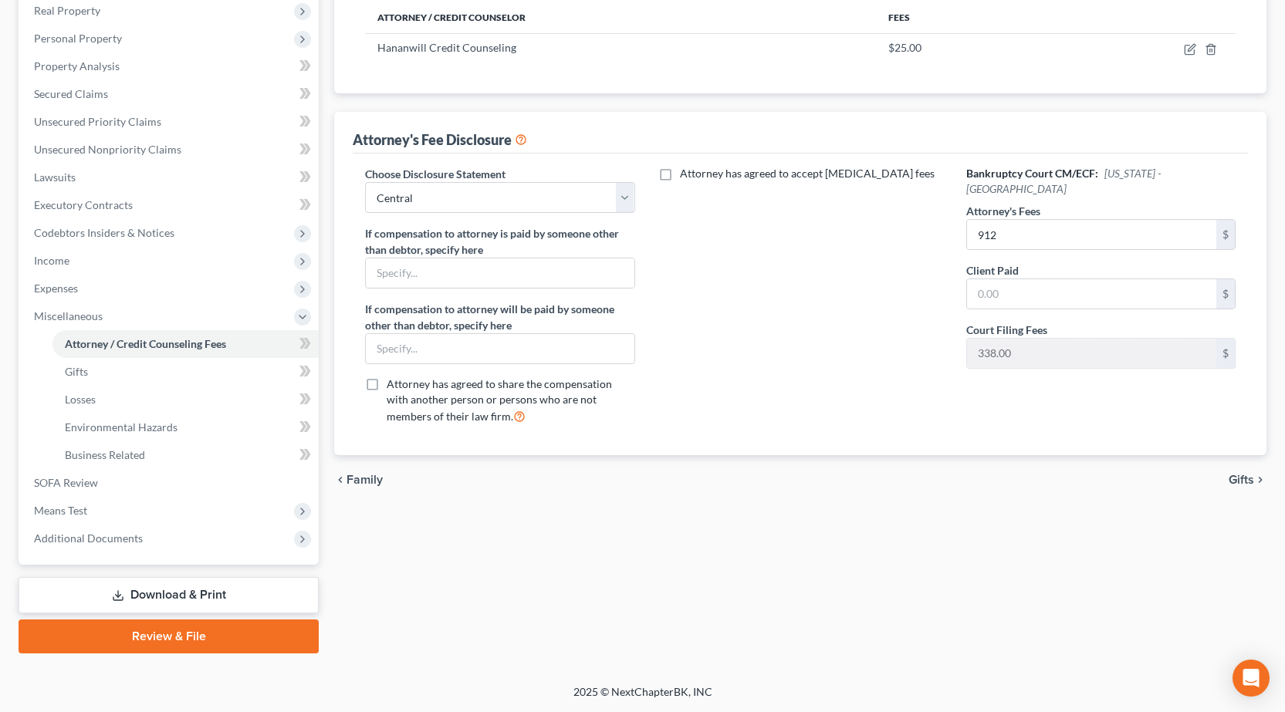
click at [161, 593] on link "Download & Print" at bounding box center [169, 595] width 300 height 36
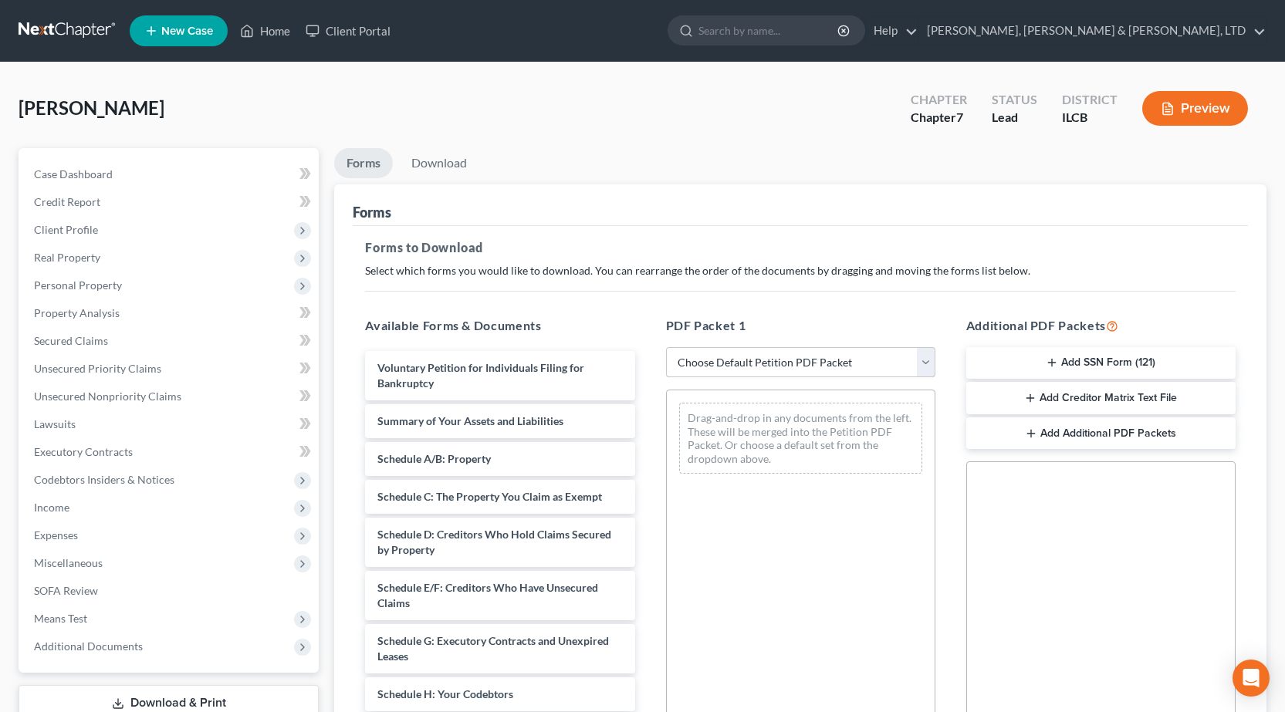
click at [743, 353] on select "Choose Default Petition PDF Packet Complete Bankruptcy Petition (all forms and …" at bounding box center [800, 362] width 269 height 31
select select "0"
click at [666, 347] on select "Choose Default Petition PDF Packet Complete Bankruptcy Petition (all forms and …" at bounding box center [800, 362] width 269 height 31
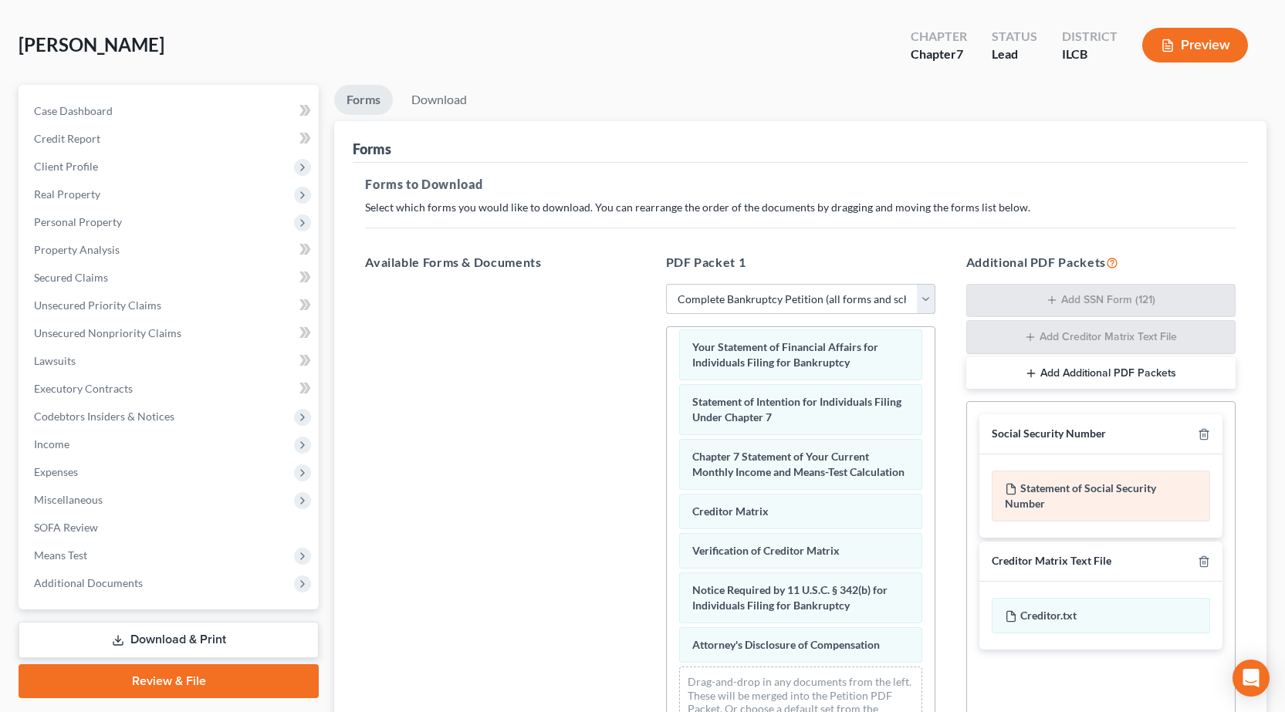
scroll to position [242, 0]
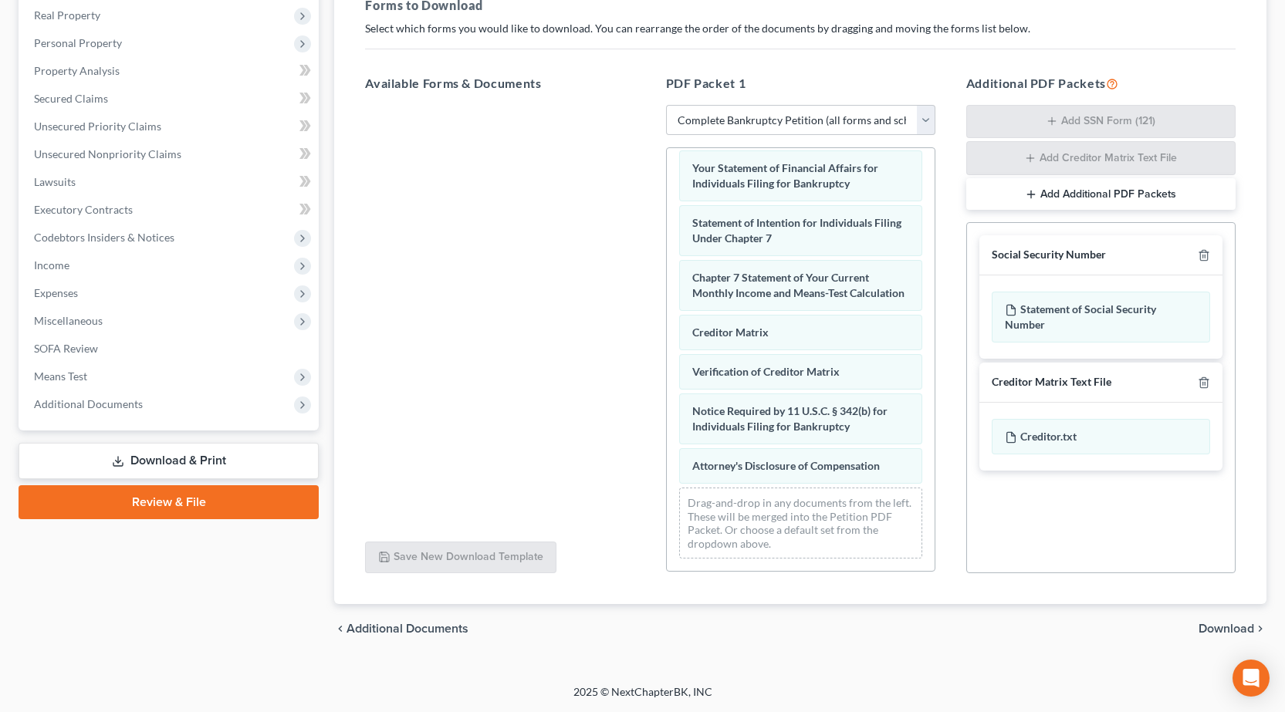
click at [1218, 625] on span "Download" at bounding box center [1226, 629] width 56 height 12
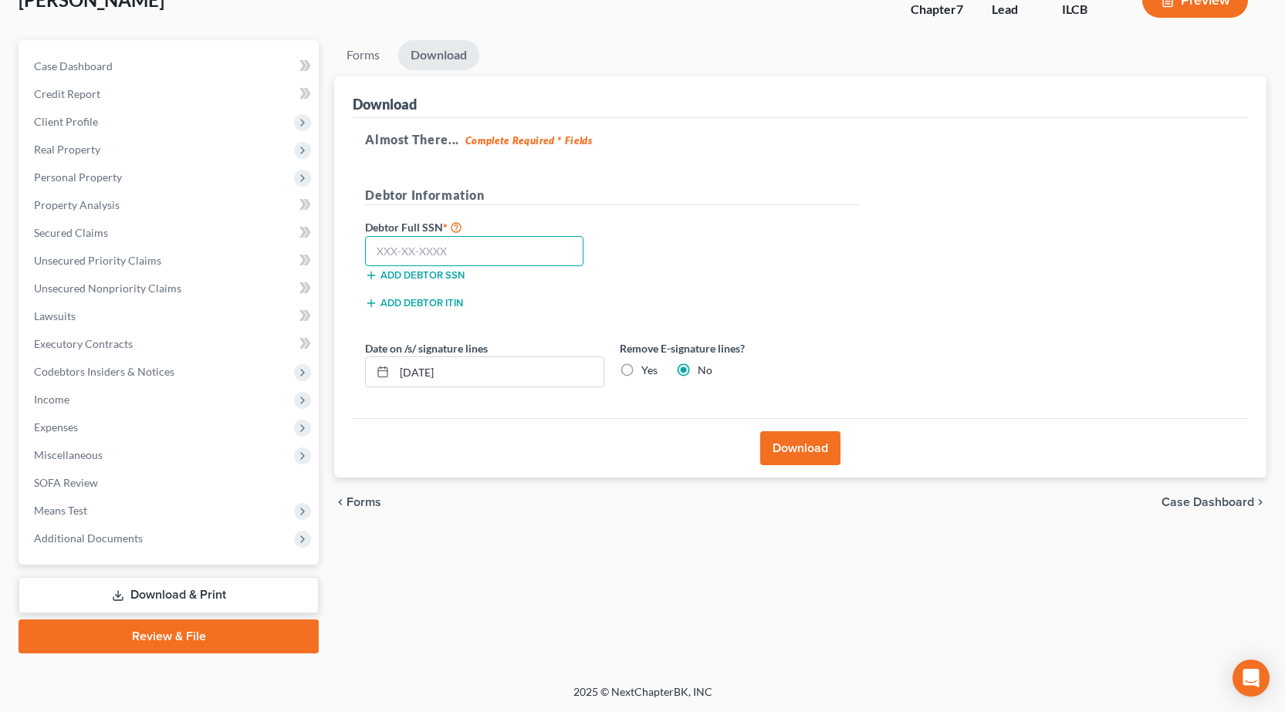
click at [424, 245] on input "text" at bounding box center [474, 251] width 218 height 31
type input "357-78-6449"
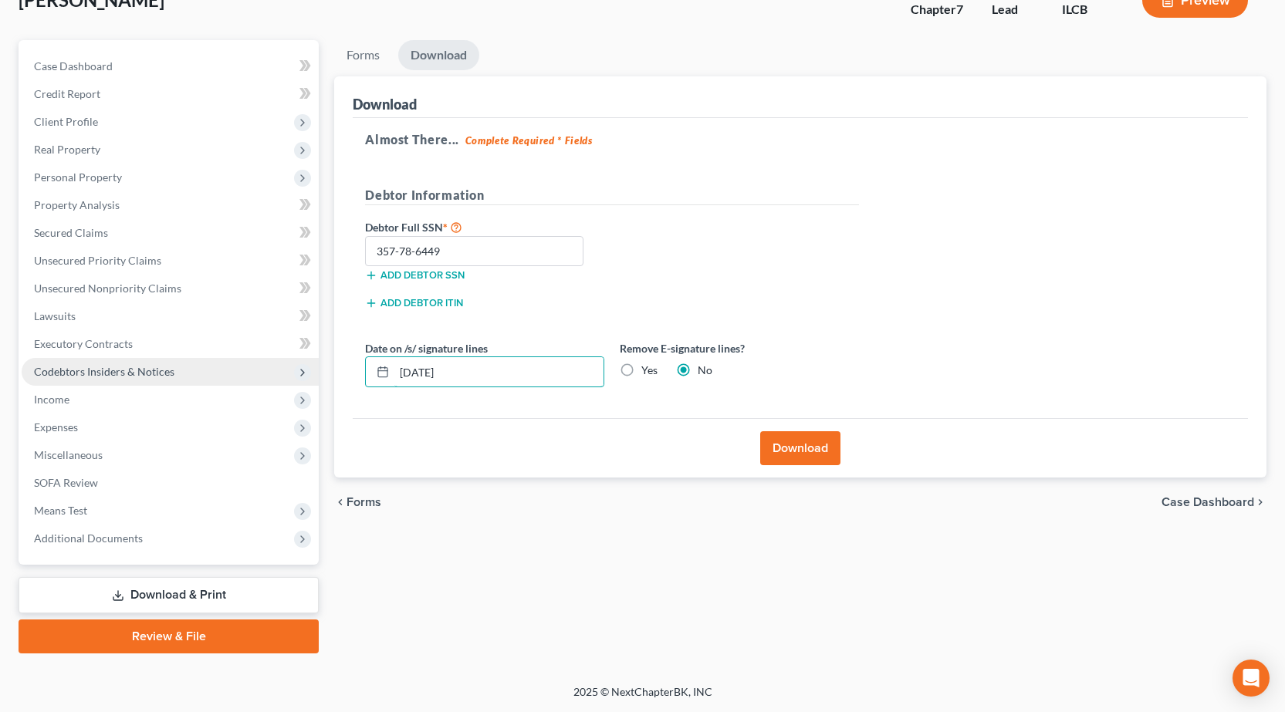
drag, startPoint x: 484, startPoint y: 376, endPoint x: 188, endPoint y: 376, distance: 296.3
click at [188, 376] on div "Petition Navigation Case Dashboard Payments Invoices Payments Payments Credit R…" at bounding box center [642, 346] width 1263 height 613
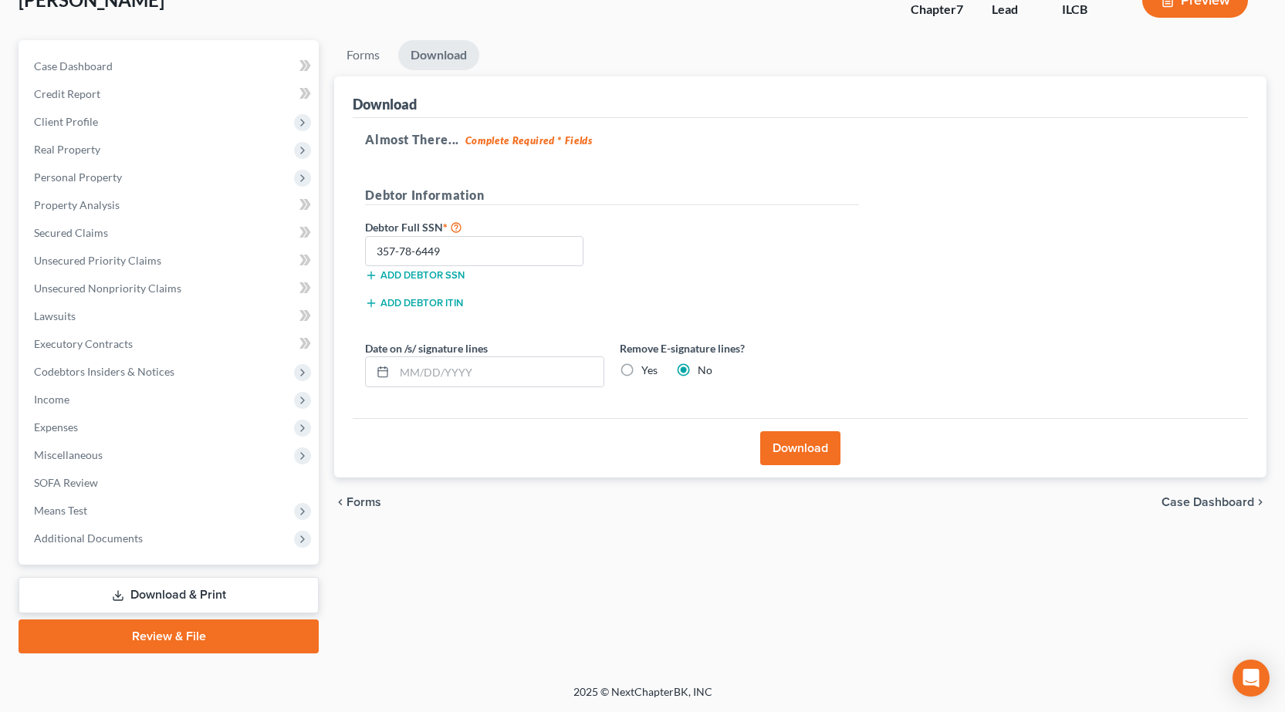
click at [641, 371] on label "Yes" at bounding box center [649, 370] width 16 height 15
click at [647, 371] on input "Yes" at bounding box center [652, 368] width 10 height 10
radio input "true"
radio input "false"
click at [778, 448] on button "Download" at bounding box center [800, 448] width 80 height 34
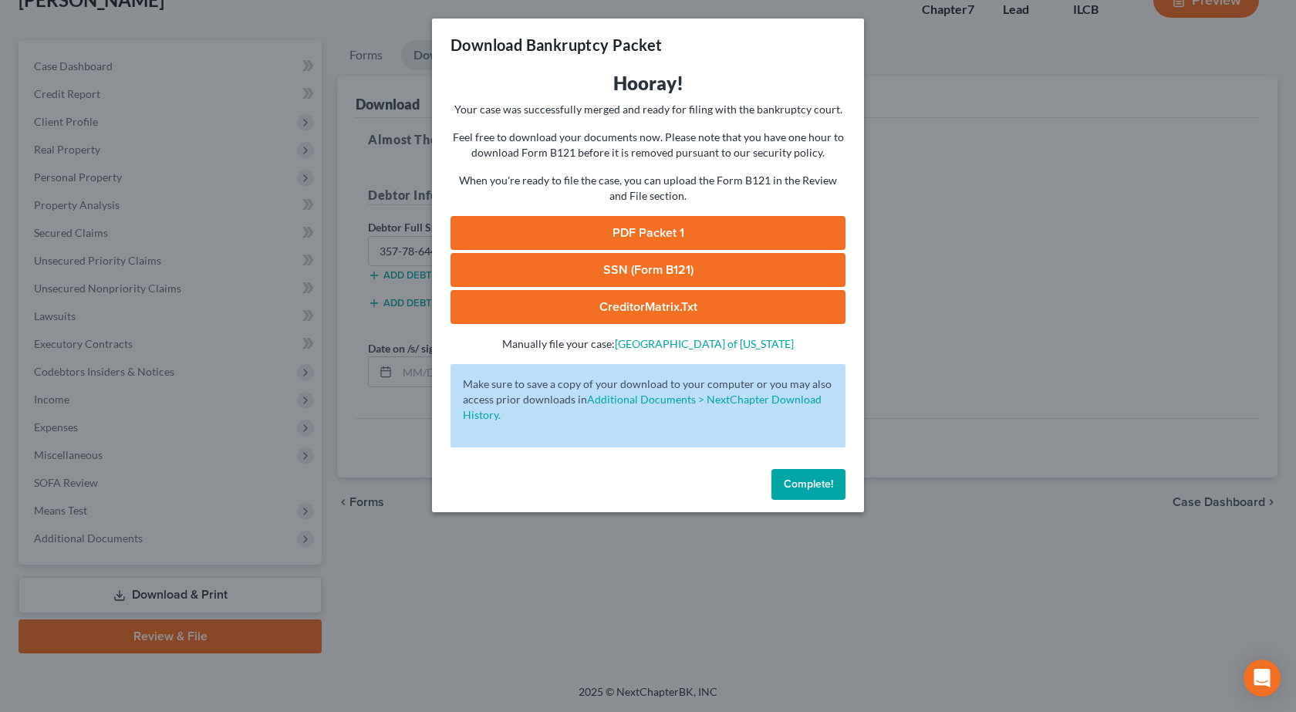
click at [646, 224] on link "PDF Packet 1" at bounding box center [648, 233] width 395 height 34
drag, startPoint x: 335, startPoint y: 275, endPoint x: 326, endPoint y: 272, distance: 10.0
click at [334, 275] on div "Download Bankruptcy Packet Hooray! Your case was successfully merged and ready …" at bounding box center [648, 356] width 1296 height 712
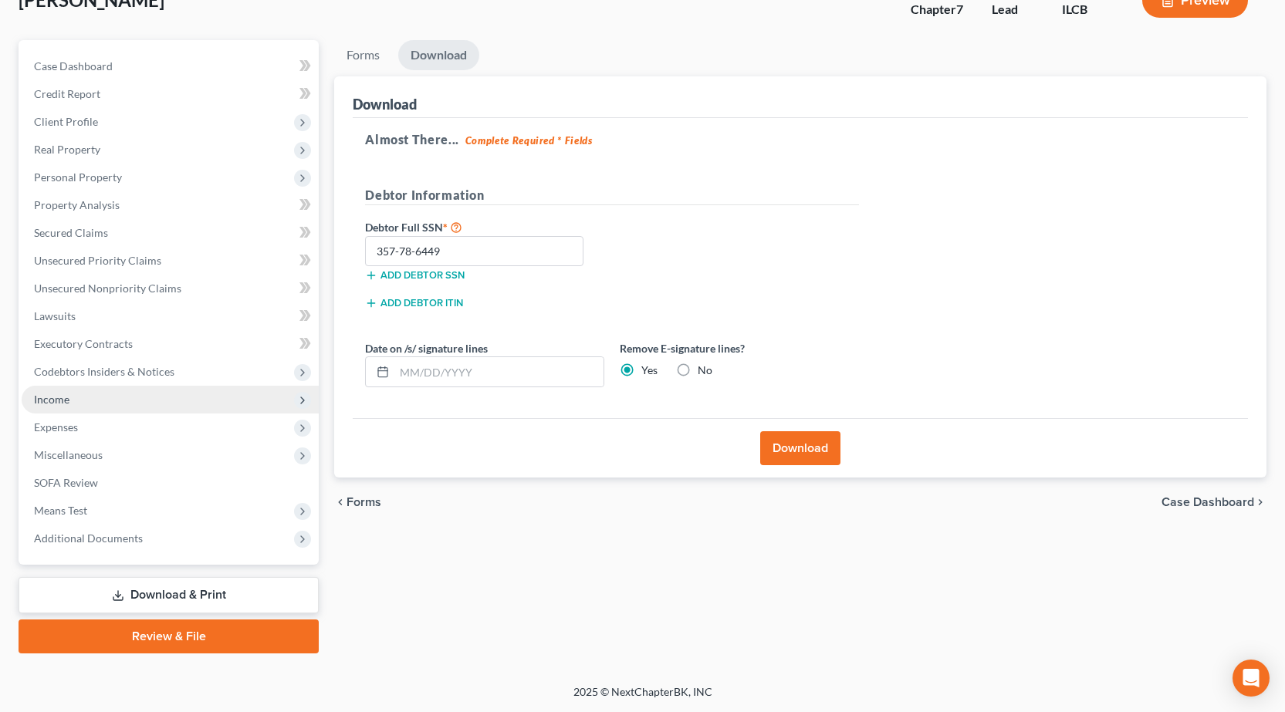
click at [39, 394] on span "Income" at bounding box center [51, 399] width 35 height 13
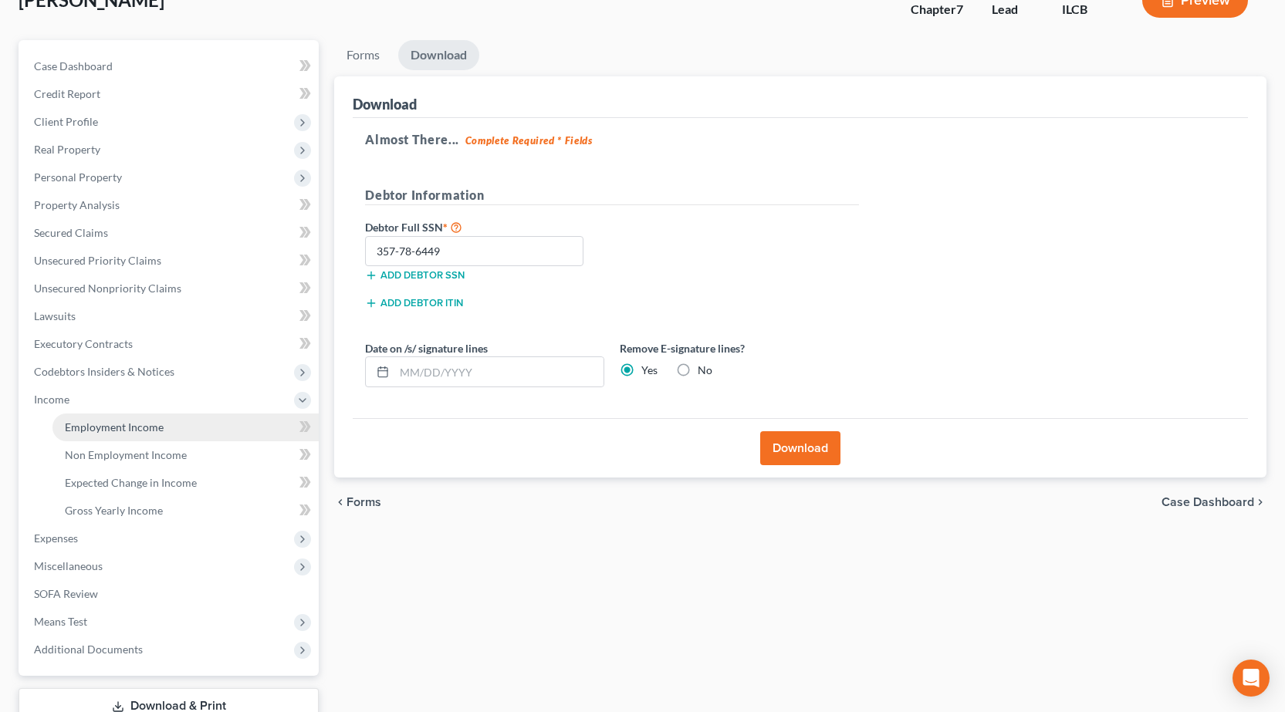
click at [96, 423] on span "Employment Income" at bounding box center [114, 427] width 99 height 13
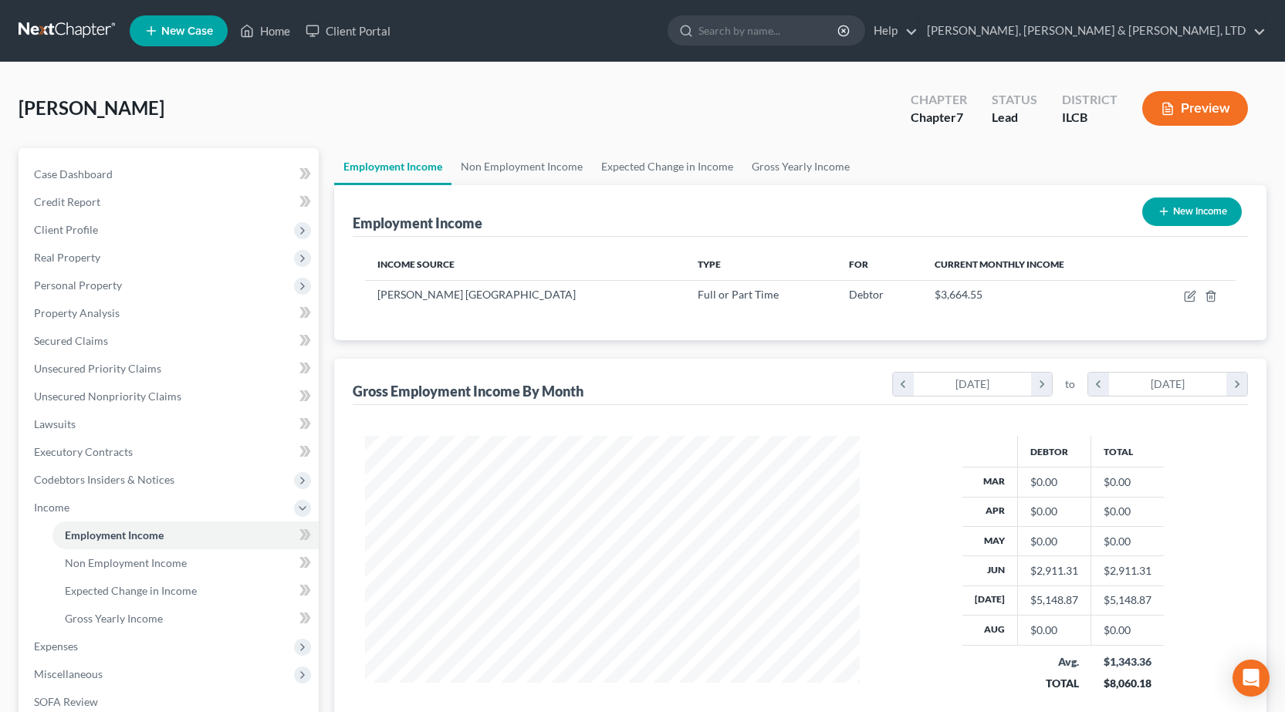
scroll to position [277, 526]
click at [72, 35] on link at bounding box center [68, 31] width 99 height 28
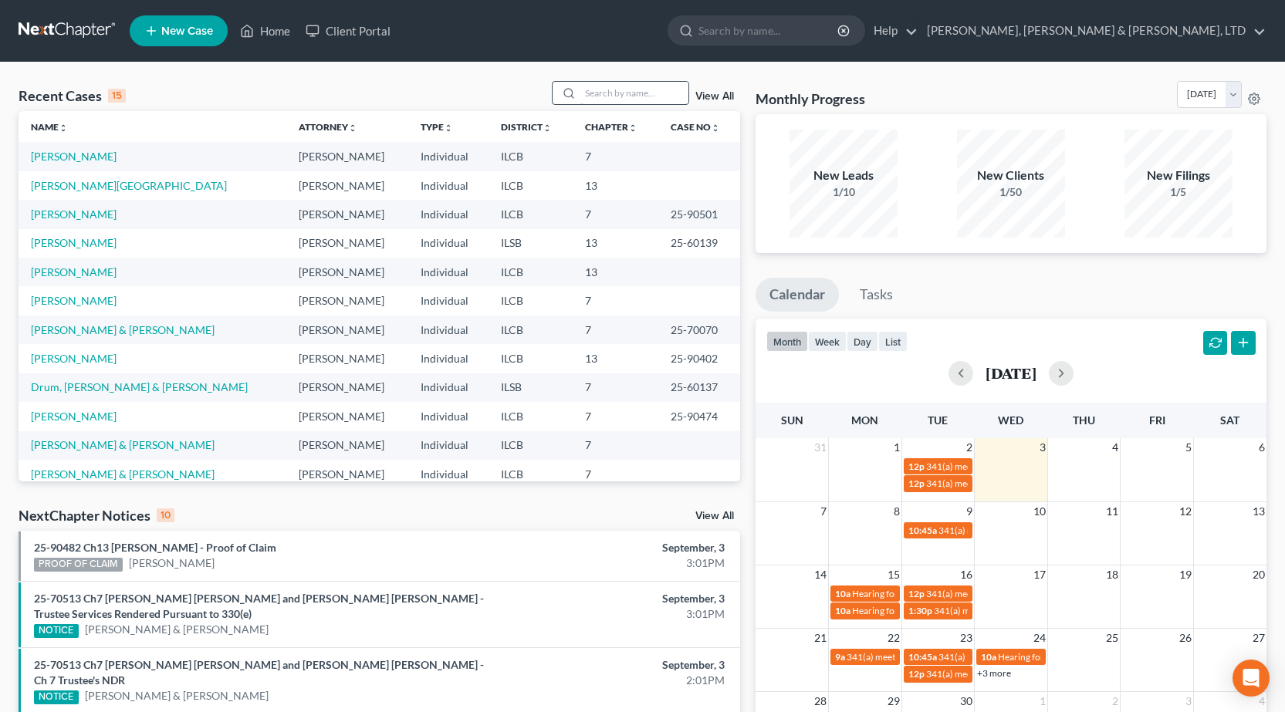
click at [608, 94] on input "search" at bounding box center [634, 93] width 108 height 22
type input "winkler"
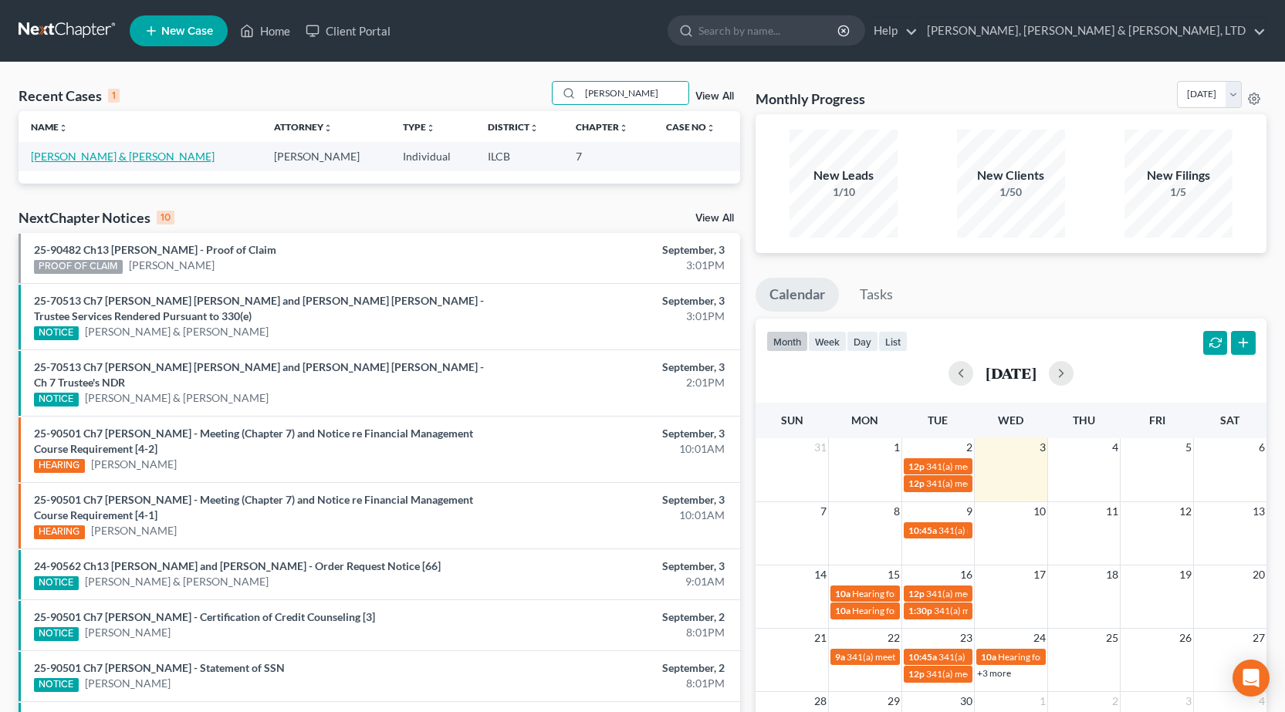
click at [67, 160] on link "Winkler, Jeremy & Christina" at bounding box center [123, 156] width 184 height 13
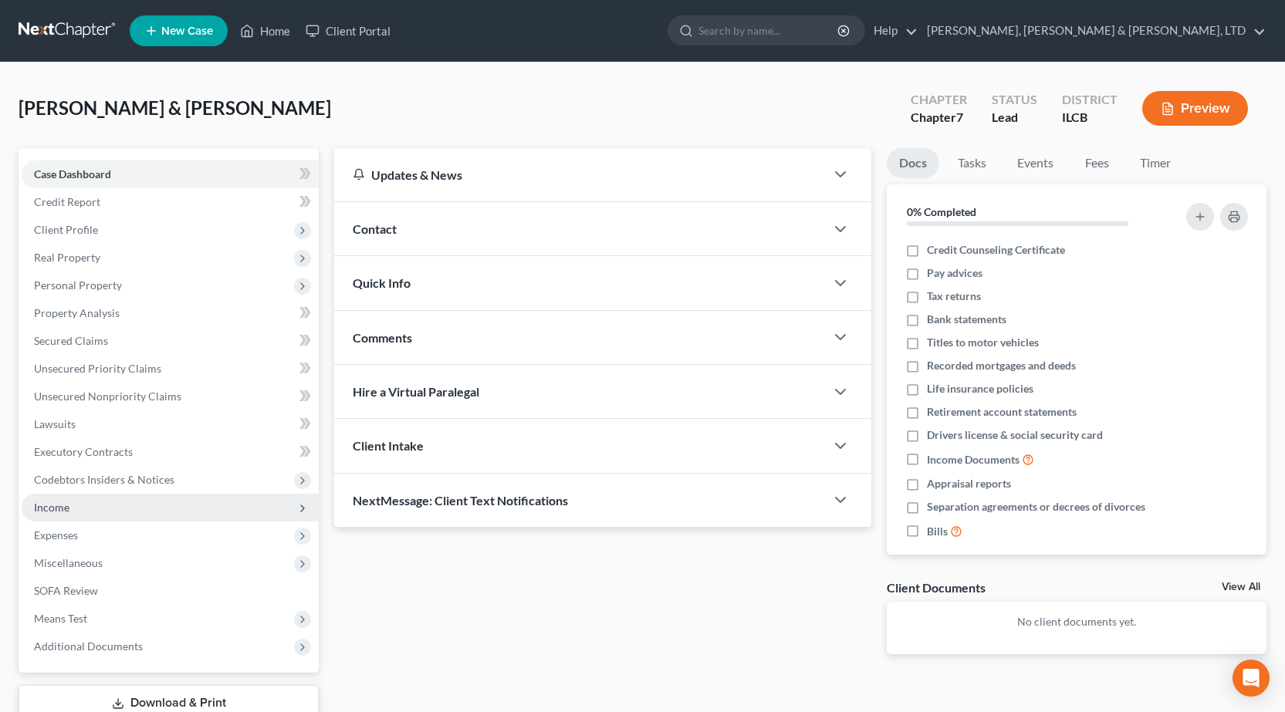
click at [83, 512] on span "Income" at bounding box center [170, 508] width 297 height 28
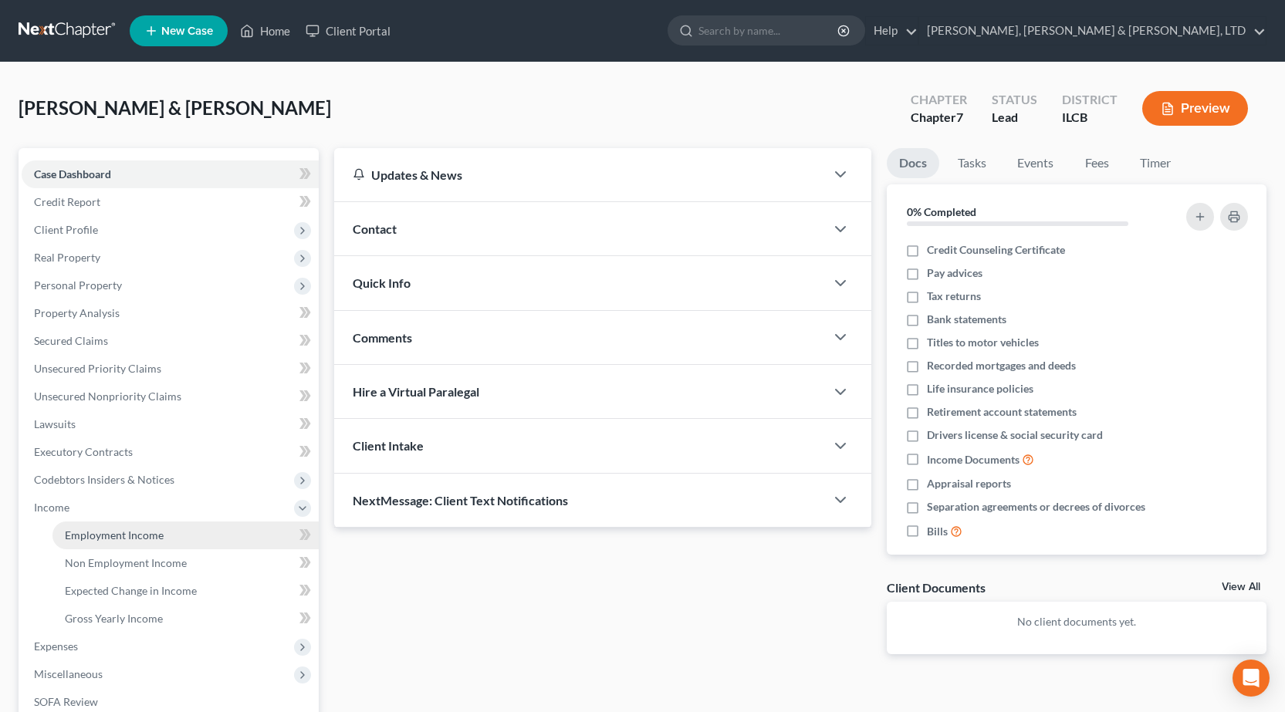
click at [110, 537] on span "Employment Income" at bounding box center [114, 535] width 99 height 13
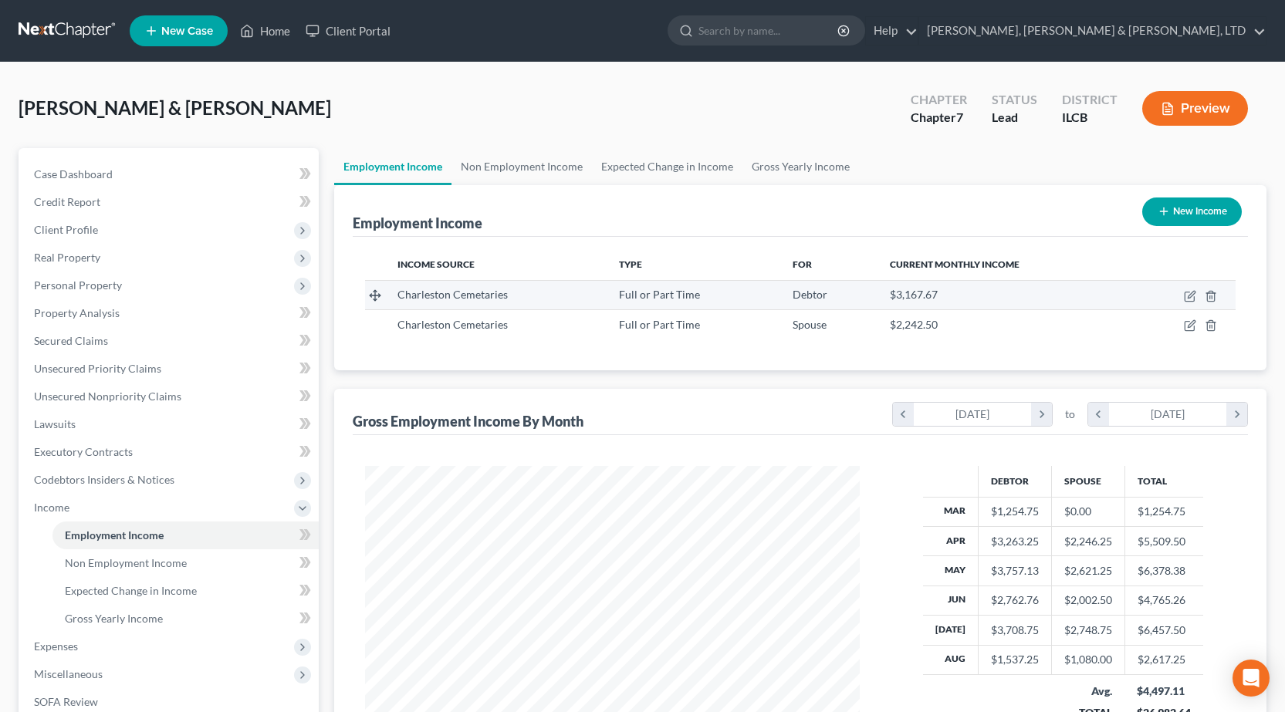
scroll to position [277, 526]
click at [52, 31] on link at bounding box center [68, 31] width 99 height 28
